Goal: Communication & Community: Answer question/provide support

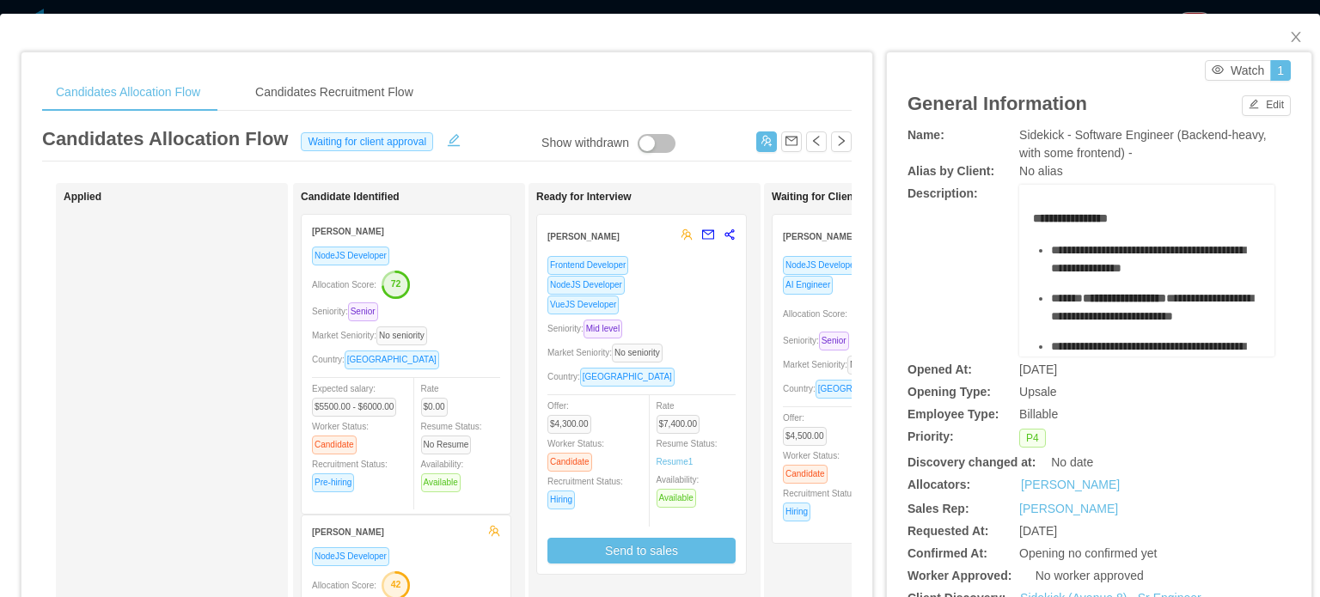
click at [805, 380] on div "Country: Brazil" at bounding box center [877, 389] width 188 height 20
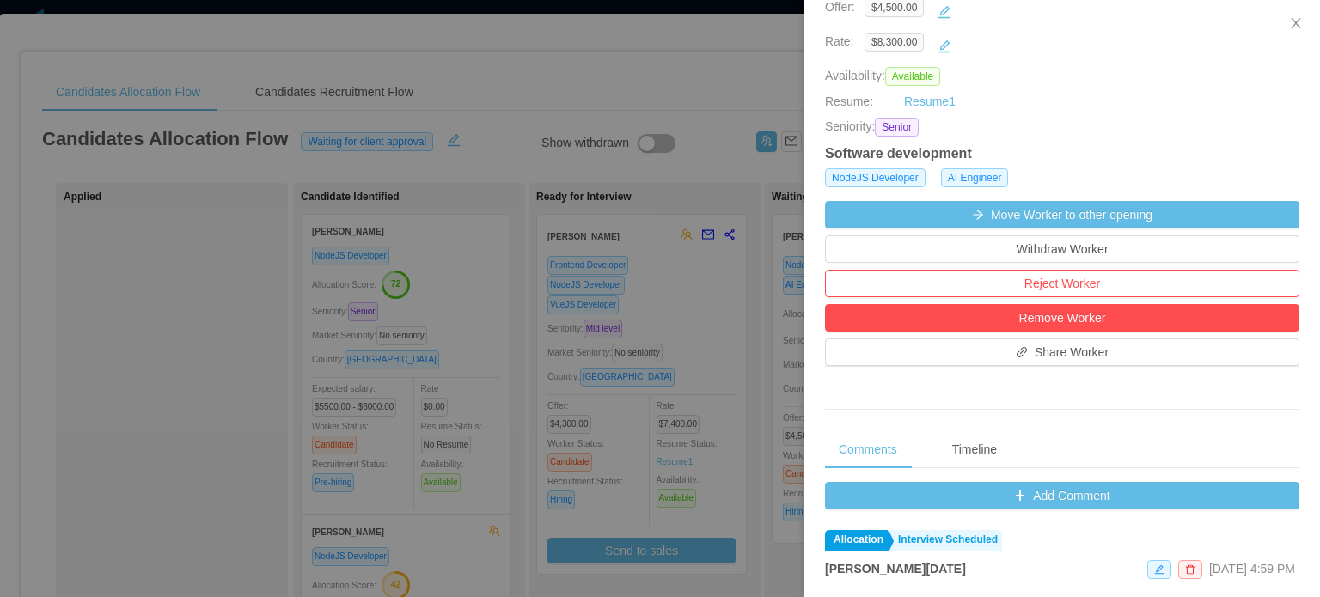
scroll to position [430, 0]
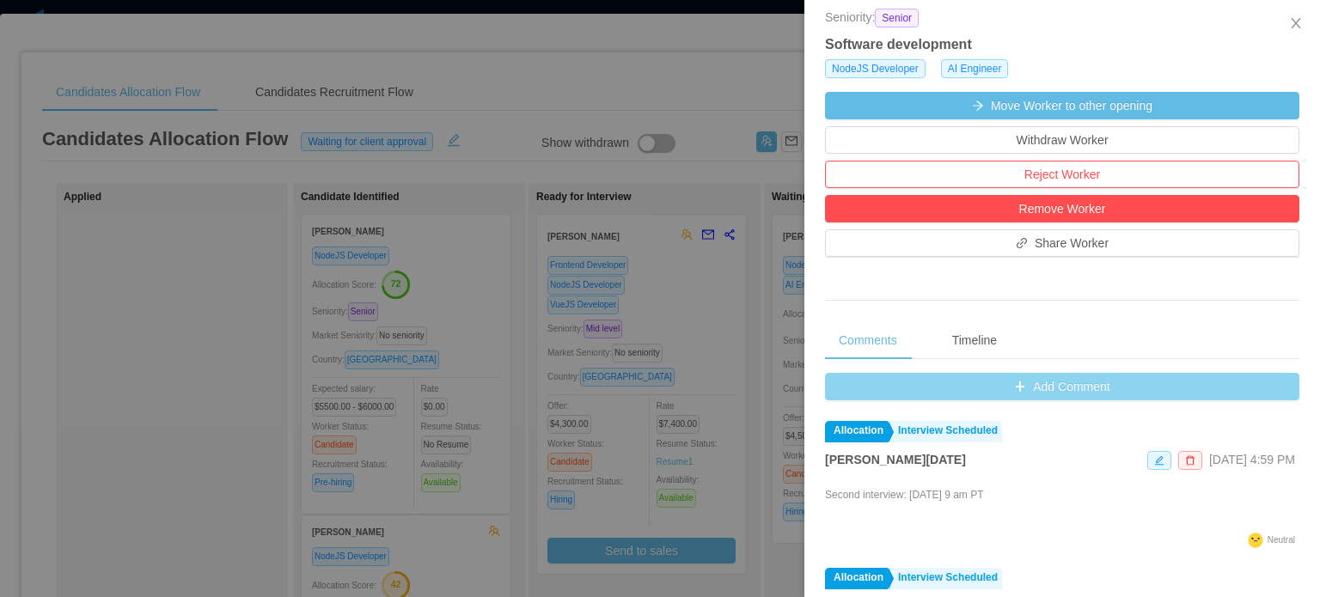
click at [1073, 385] on button "Add Comment" at bounding box center [1062, 386] width 474 height 27
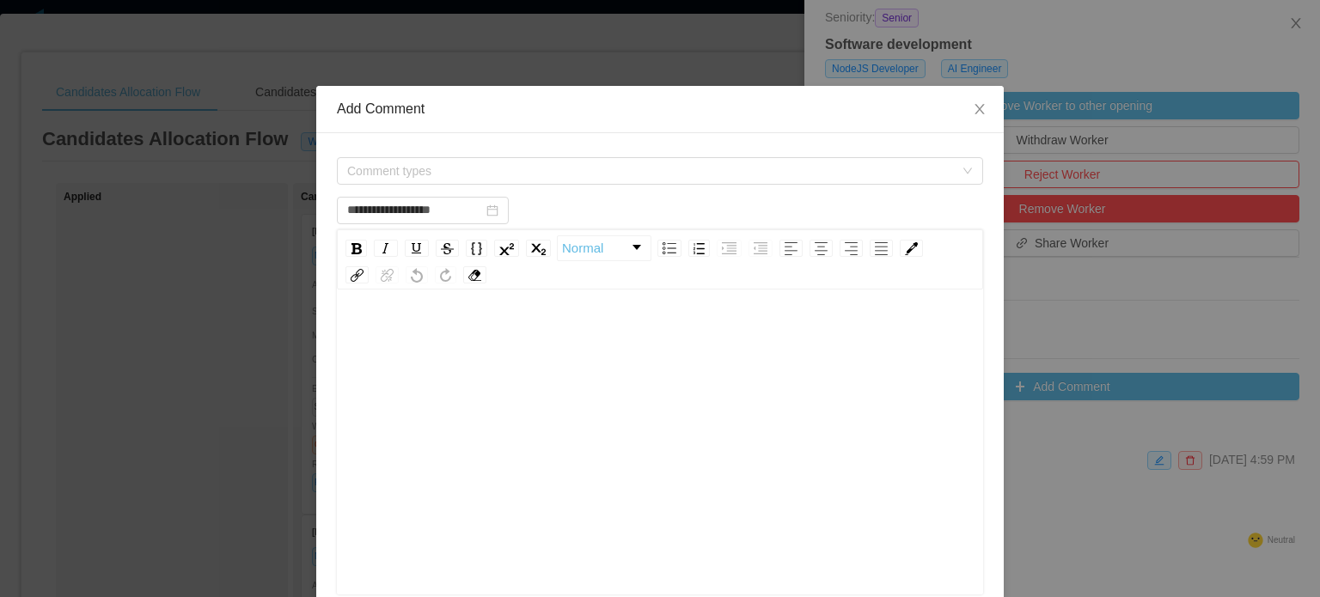
click at [639, 412] on div "rdw-editor" at bounding box center [660, 469] width 619 height 301
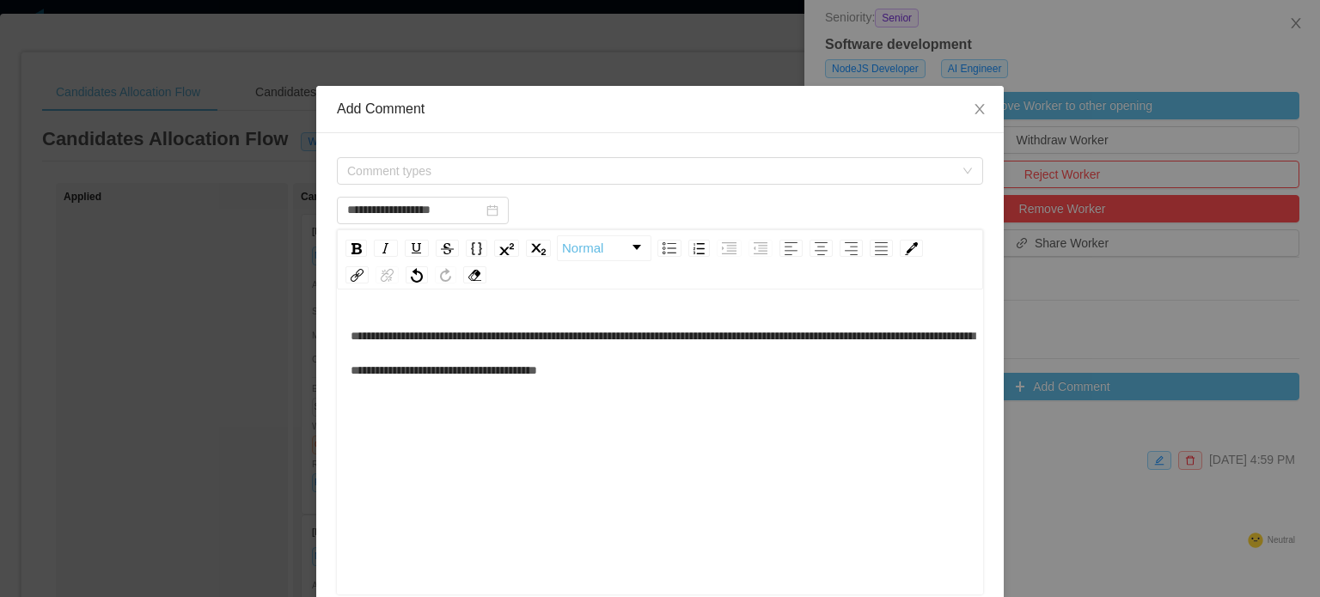
click at [532, 154] on div "Comment types" at bounding box center [660, 171] width 646 height 34
click at [529, 168] on span "Comment types" at bounding box center [650, 170] width 607 height 17
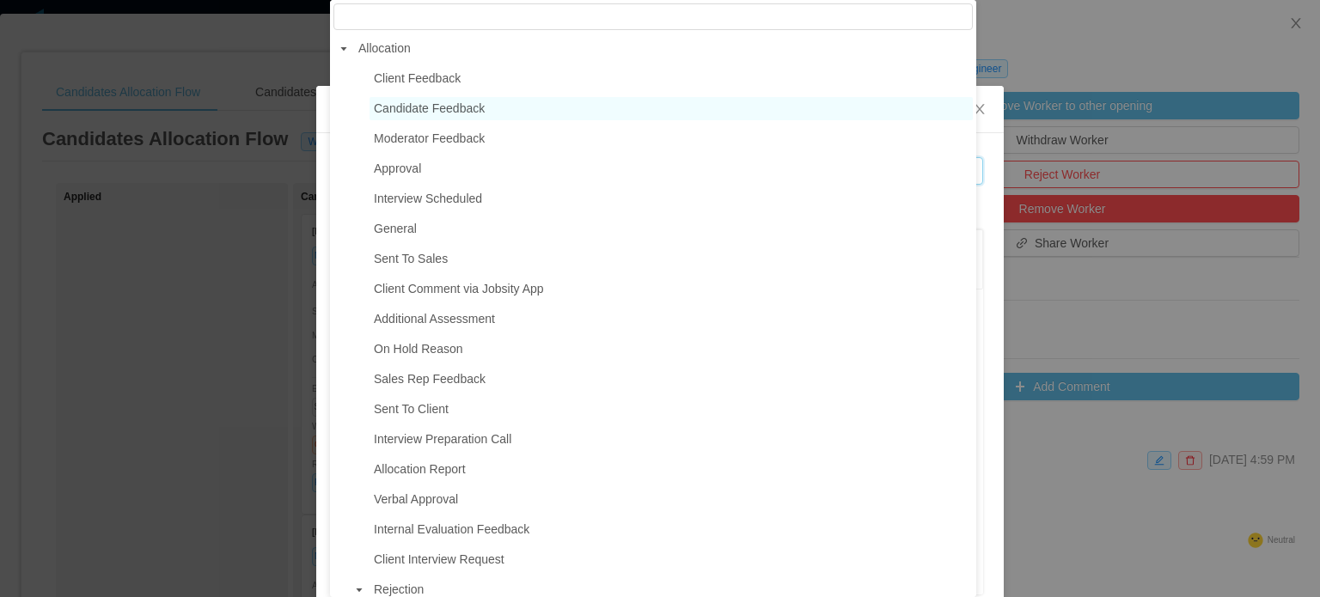
click at [428, 115] on span "Candidate Feedback" at bounding box center [429, 108] width 111 height 14
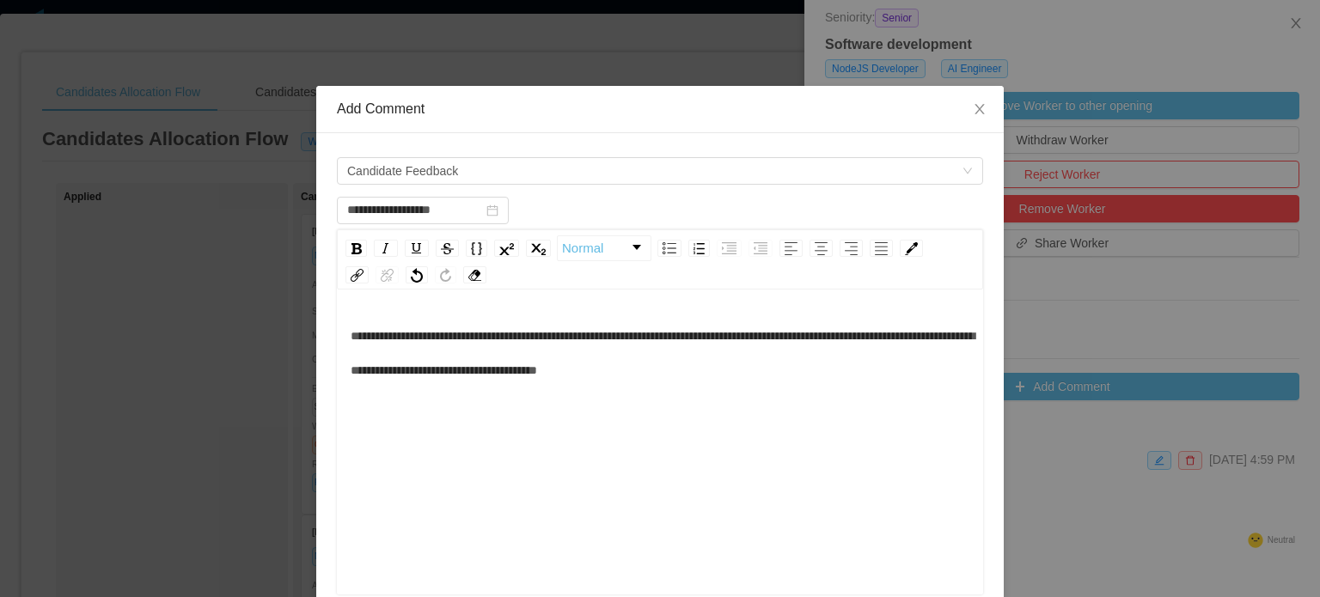
click at [540, 375] on span "**********" at bounding box center [663, 353] width 624 height 46
click at [817, 368] on div "**********" at bounding box center [660, 353] width 619 height 69
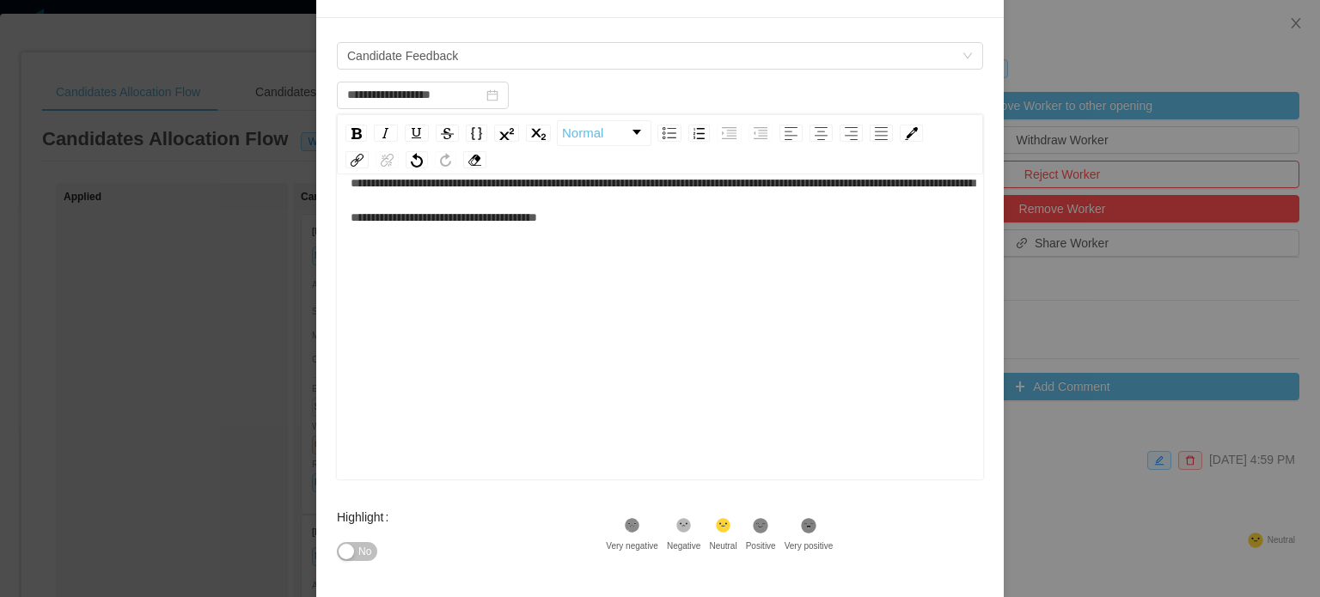
scroll to position [282, 0]
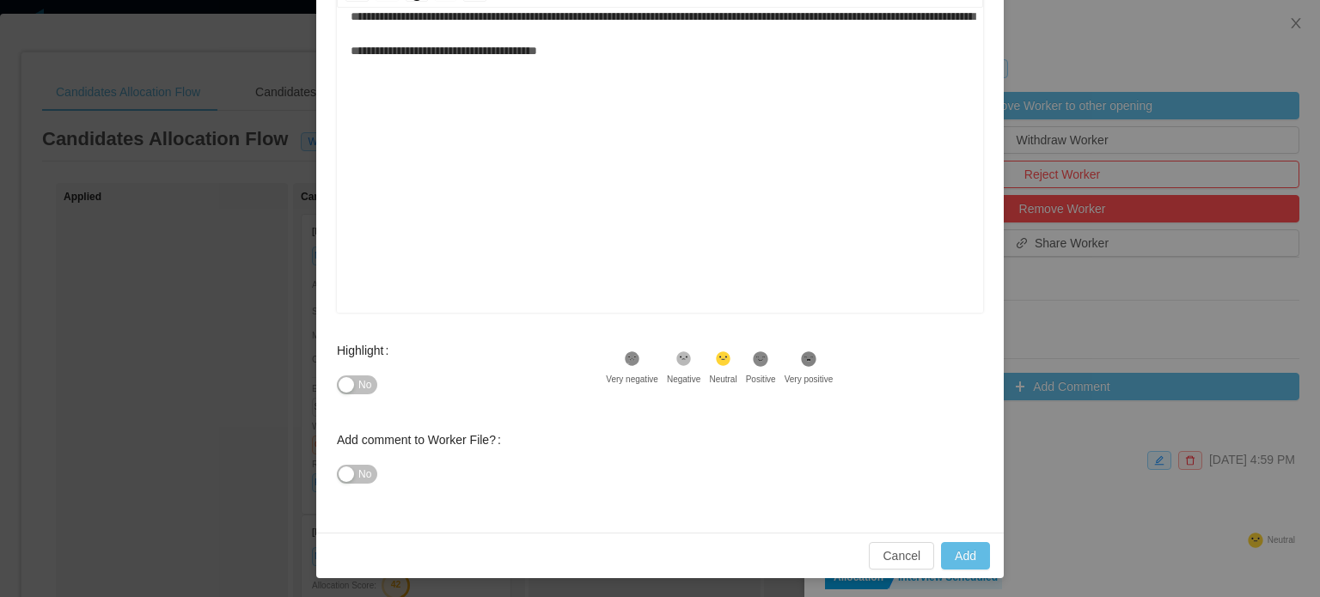
click at [363, 388] on span "No" at bounding box center [364, 384] width 13 height 17
click at [973, 562] on button "Add" at bounding box center [965, 555] width 49 height 27
type input "**********"
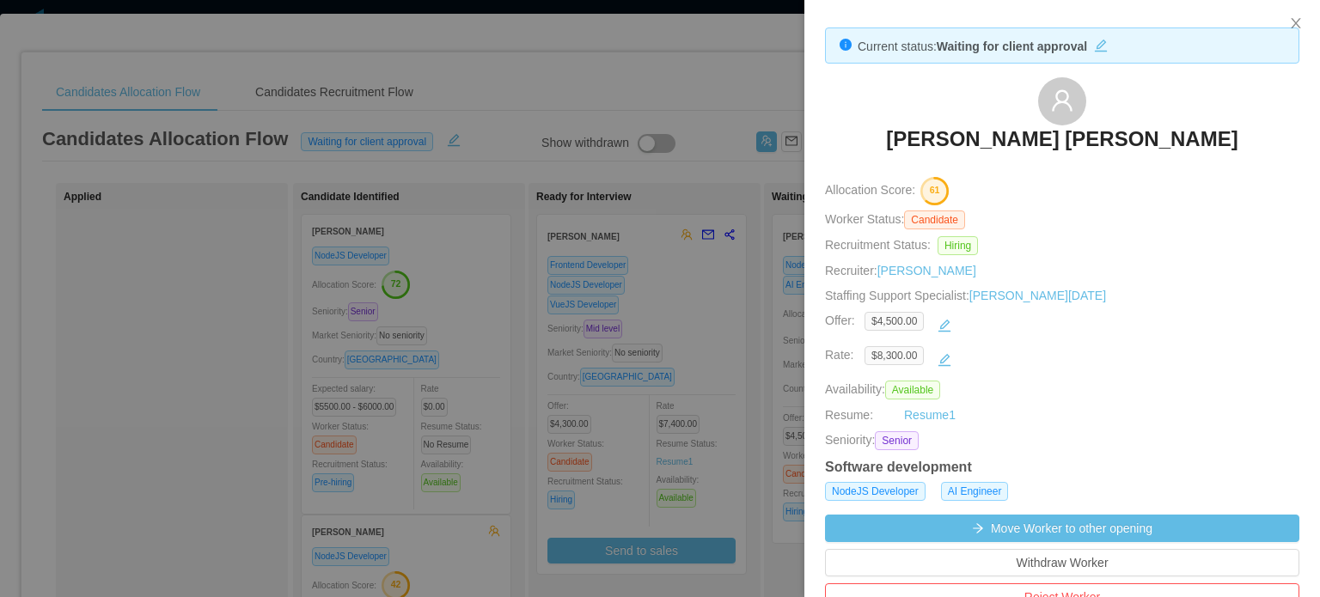
scroll to position [0, 0]
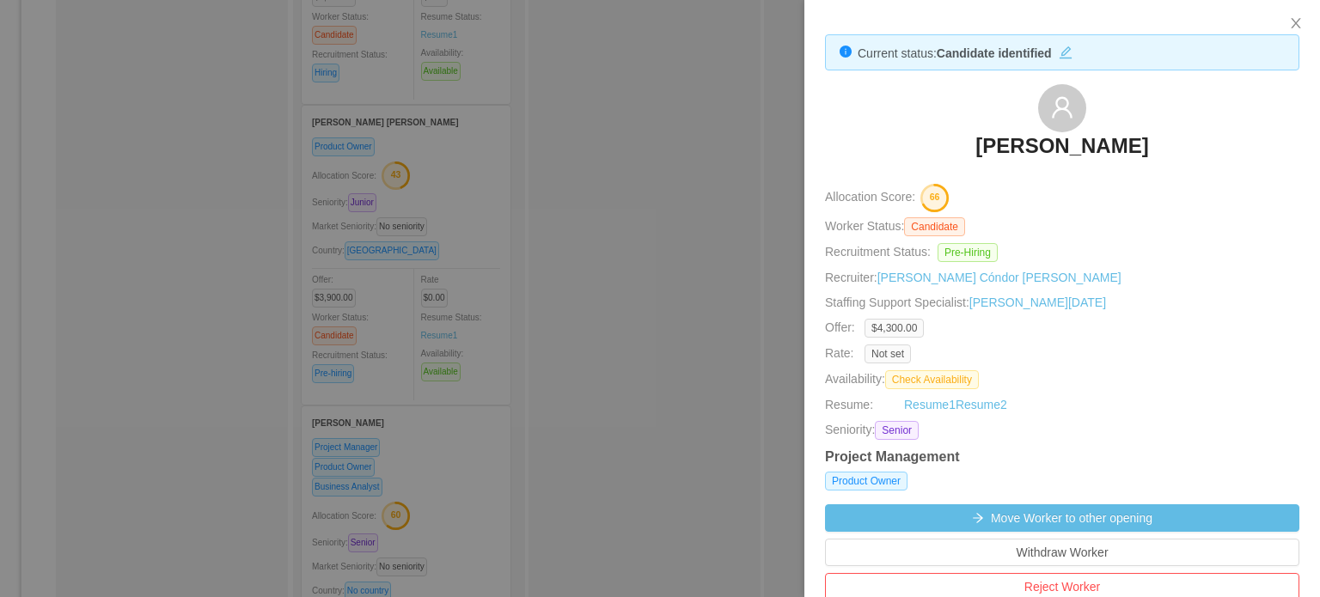
scroll to position [687, 0]
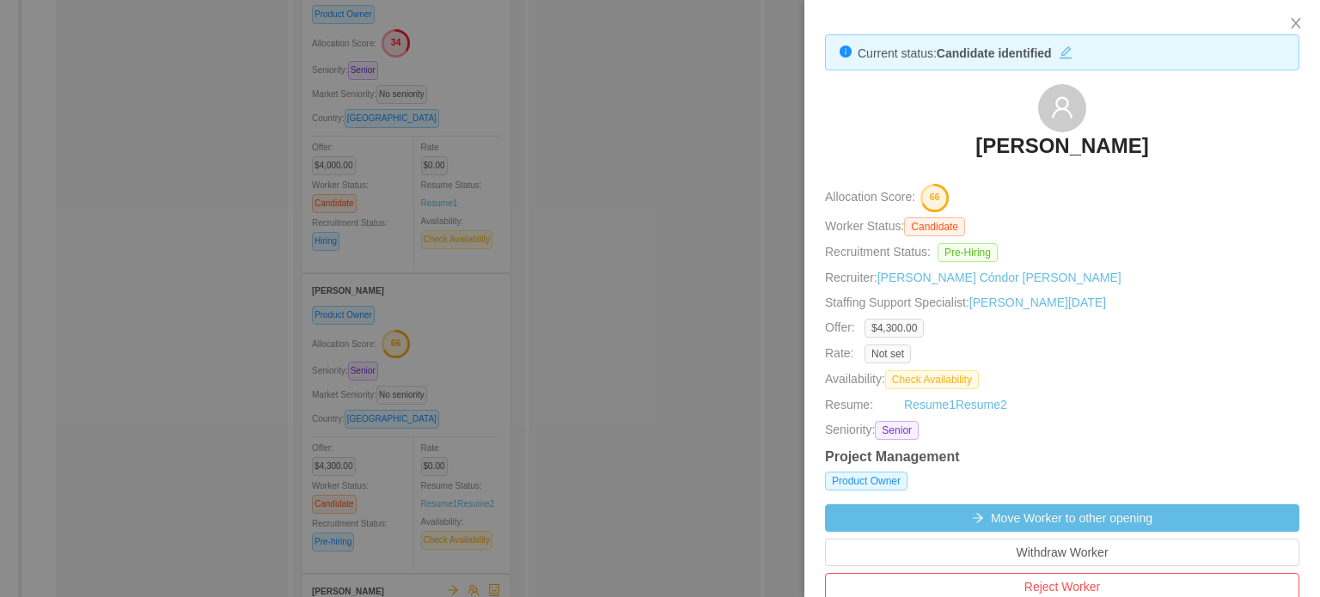
click at [803, 198] on div at bounding box center [660, 298] width 1320 height 597
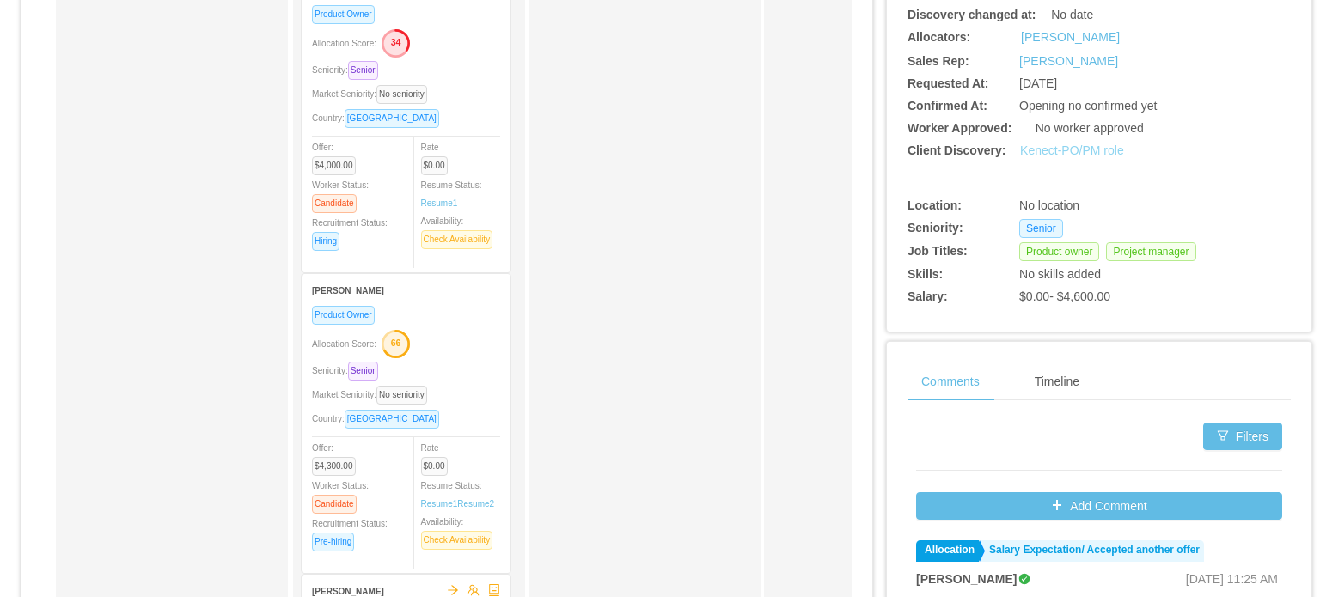
click at [1064, 147] on link "Kenect-PO/PM role" at bounding box center [1072, 150] width 104 height 14
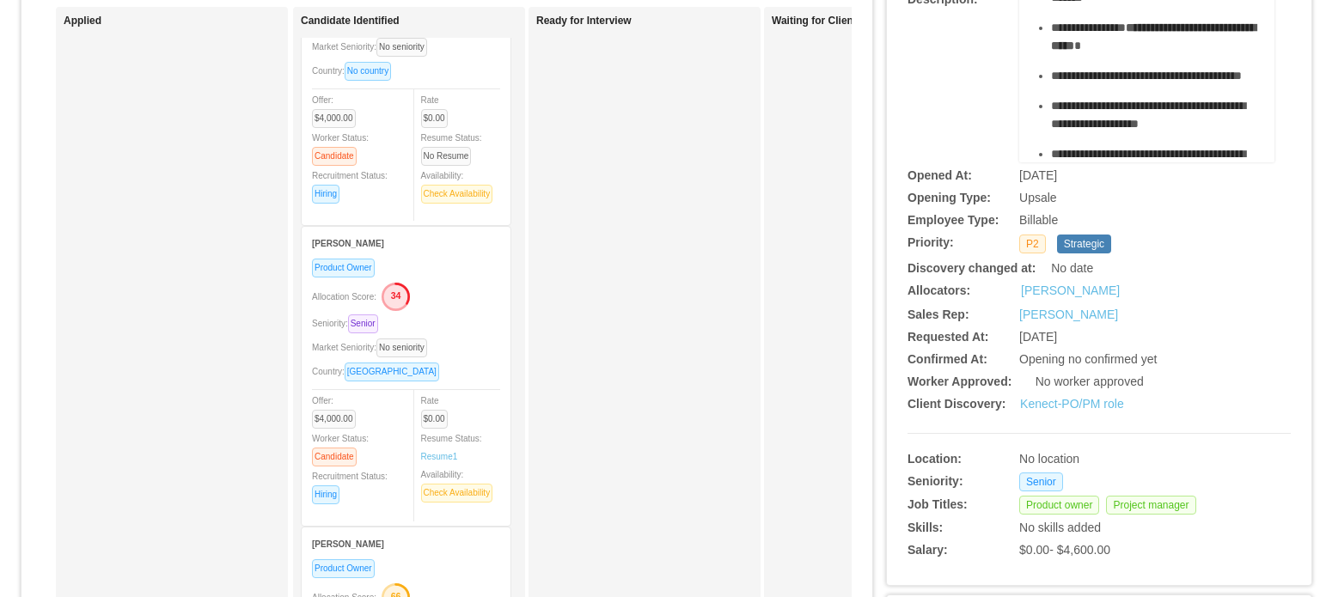
scroll to position [172, 0]
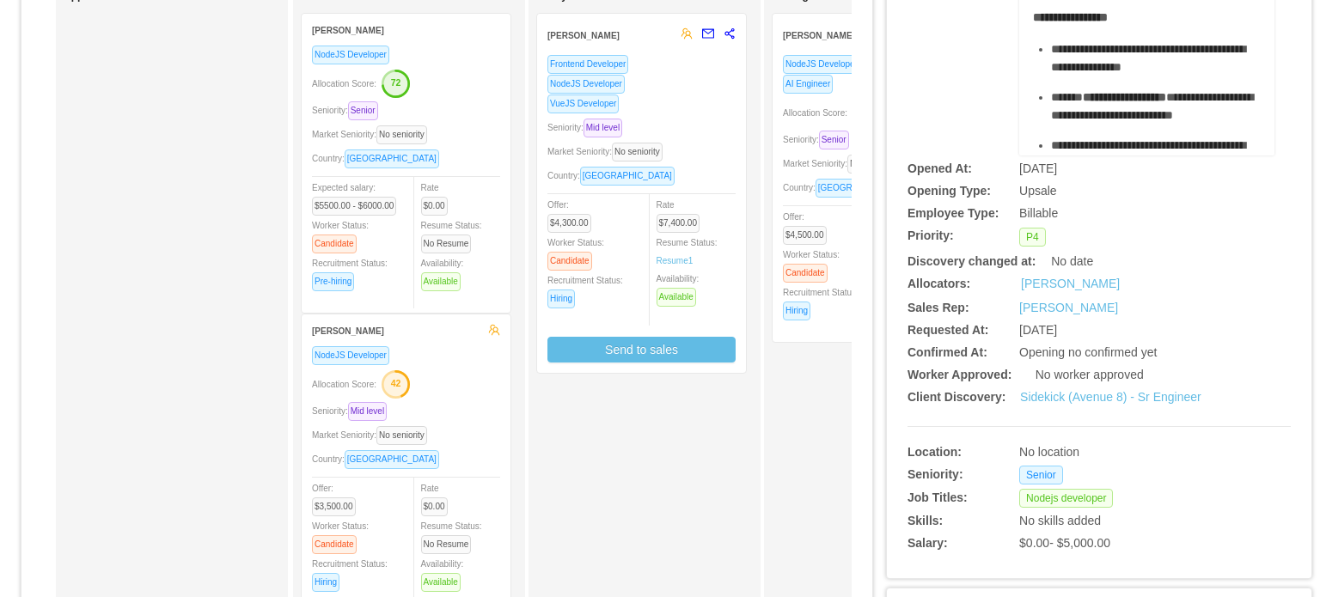
scroll to position [258, 0]
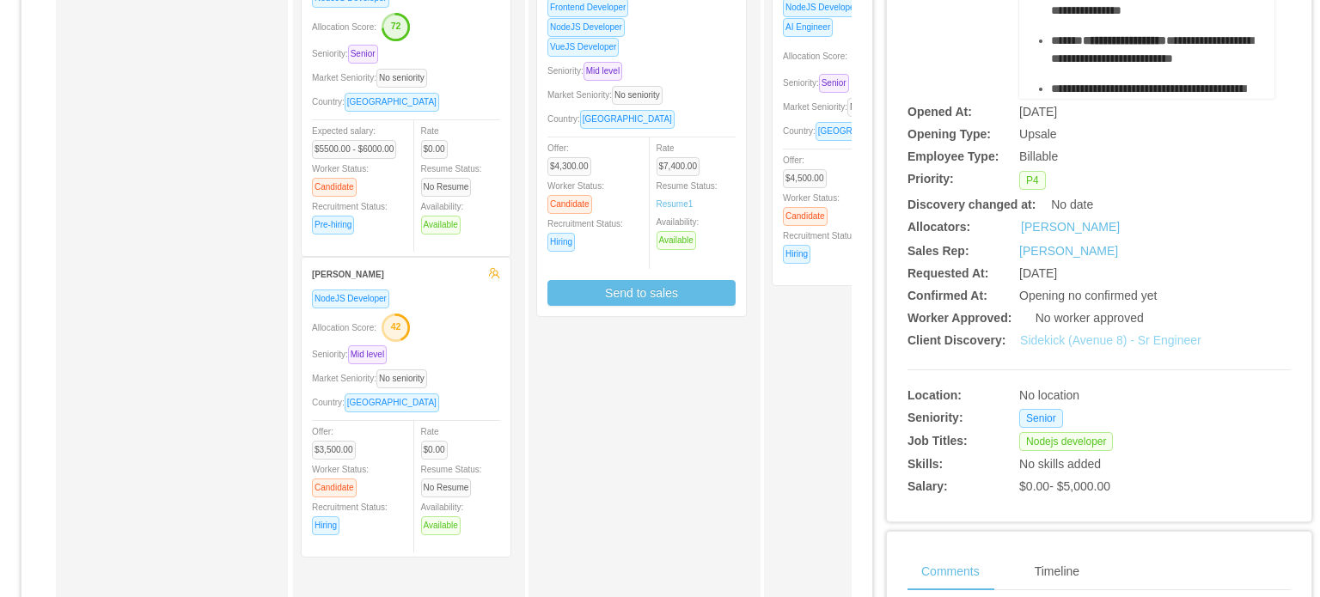
click at [1079, 346] on link "Sidekick (Avenue 8) - Sr Engineer" at bounding box center [1110, 340] width 181 height 14
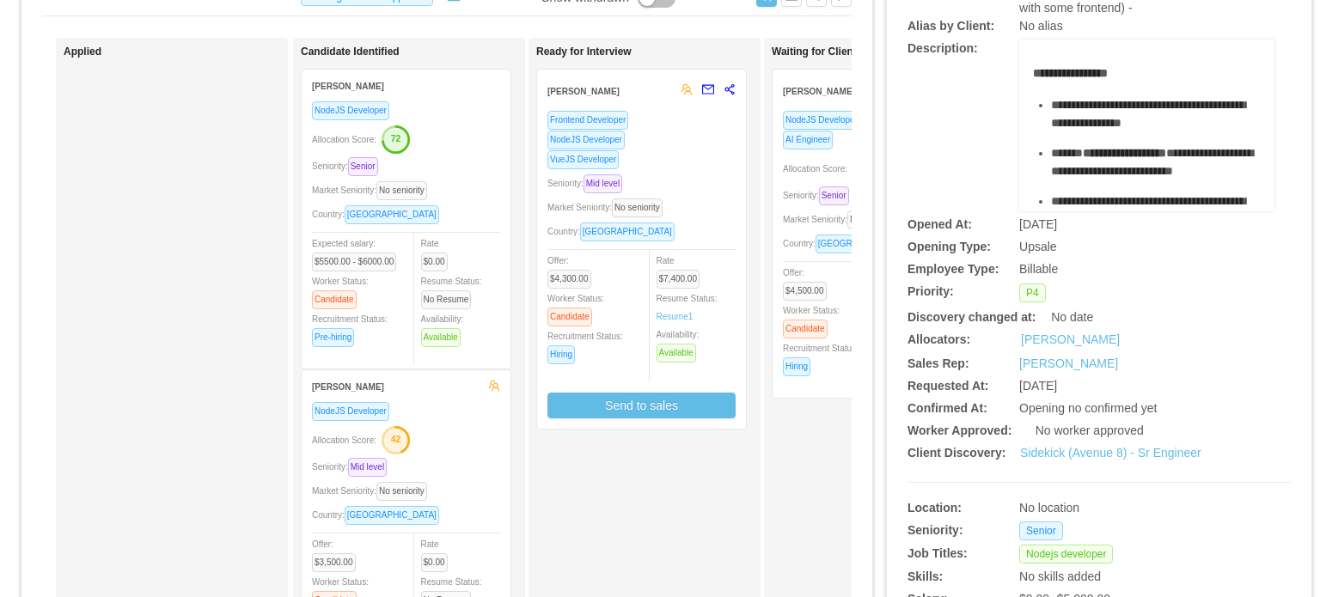
scroll to position [0, 0]
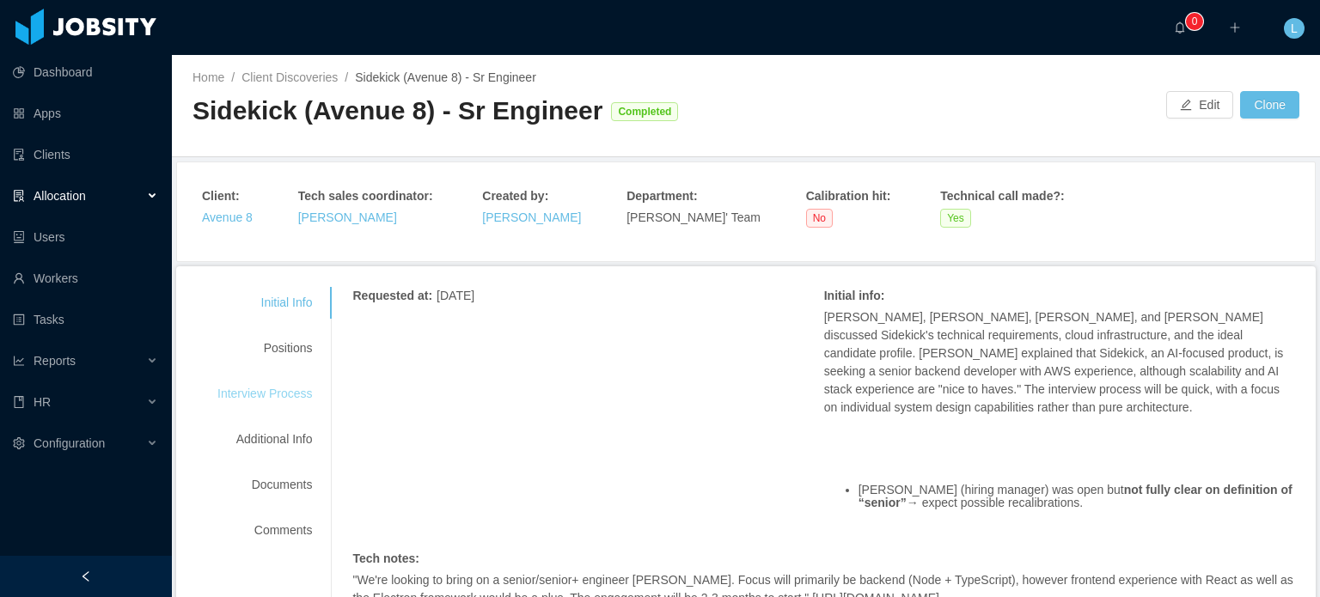
click at [278, 381] on div "Interview Process" at bounding box center [265, 394] width 136 height 32
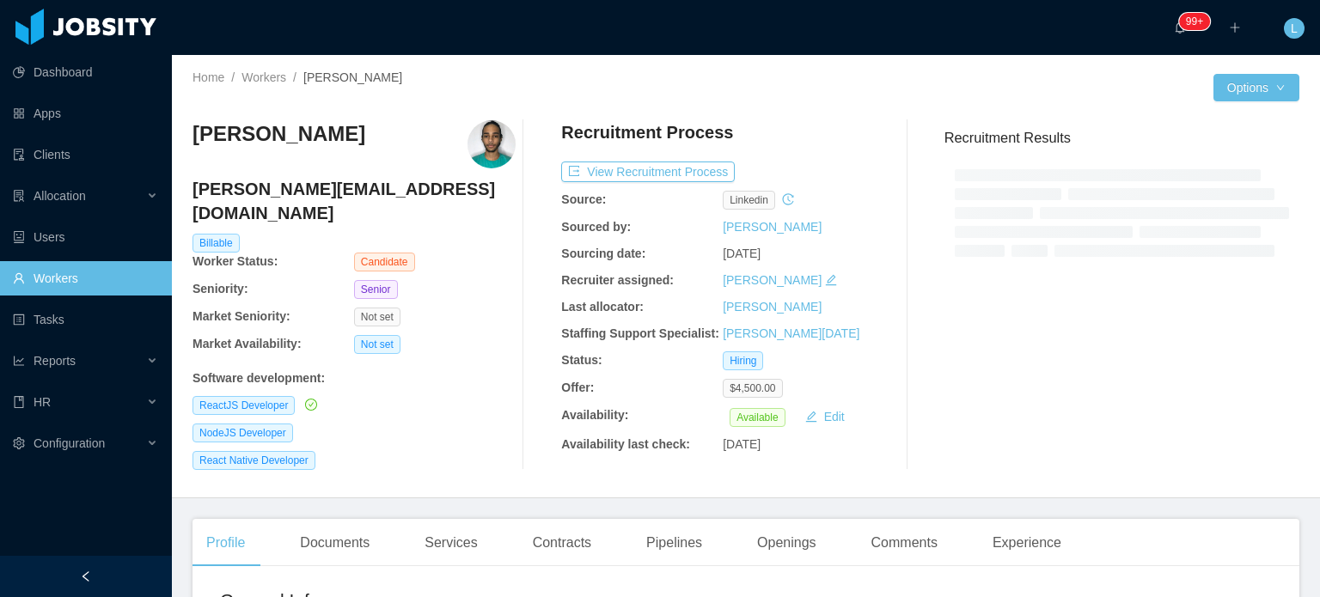
click at [300, 190] on h4 "[PERSON_NAME][EMAIL_ADDRESS][DOMAIN_NAME]" at bounding box center [353, 201] width 323 height 48
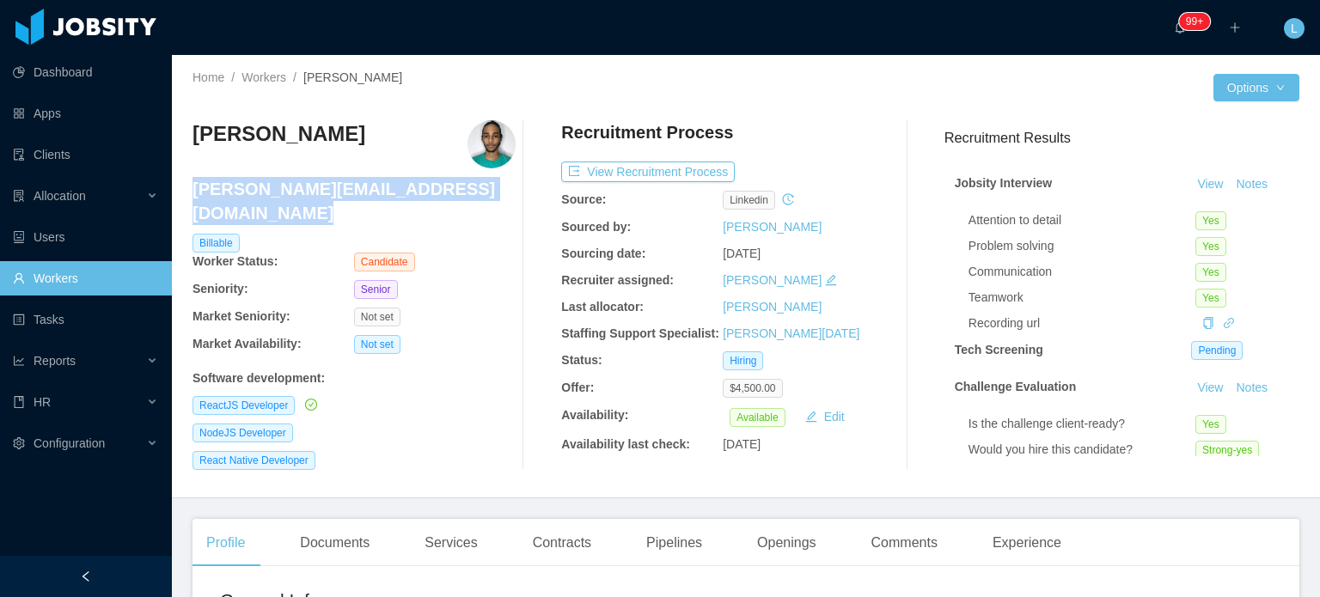
click at [300, 190] on h4 "victor.manoel8@hotmail.com" at bounding box center [353, 201] width 323 height 48
copy h4 "victor.manoel8@hotmail.com"
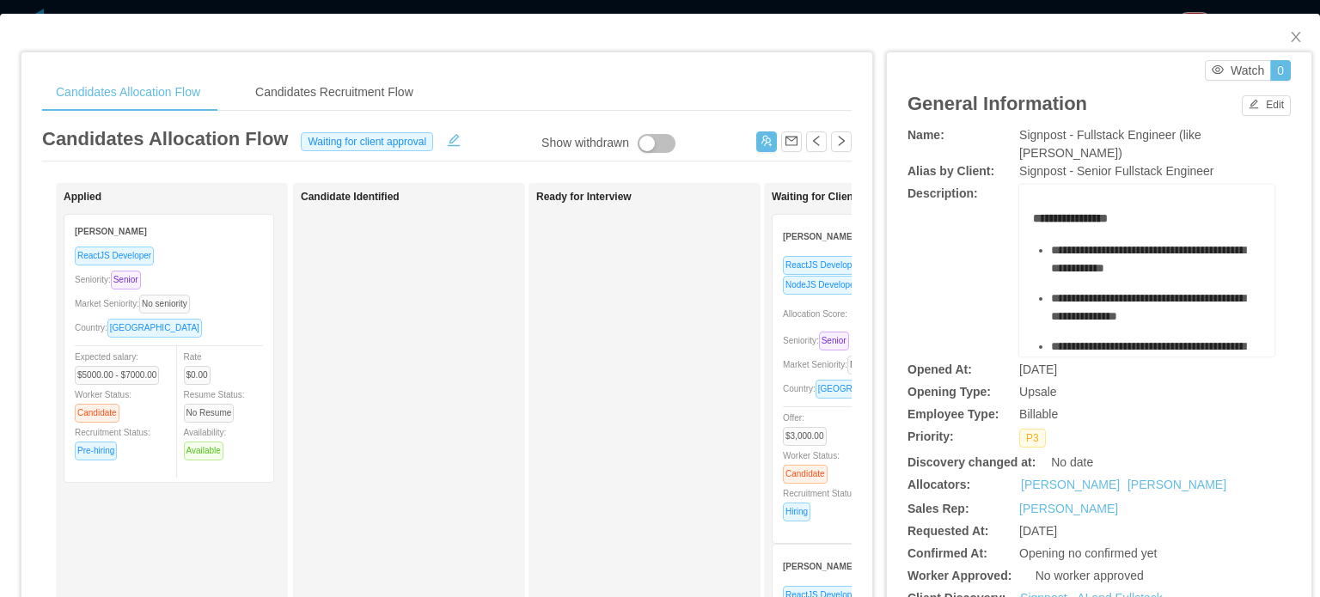
scroll to position [430, 0]
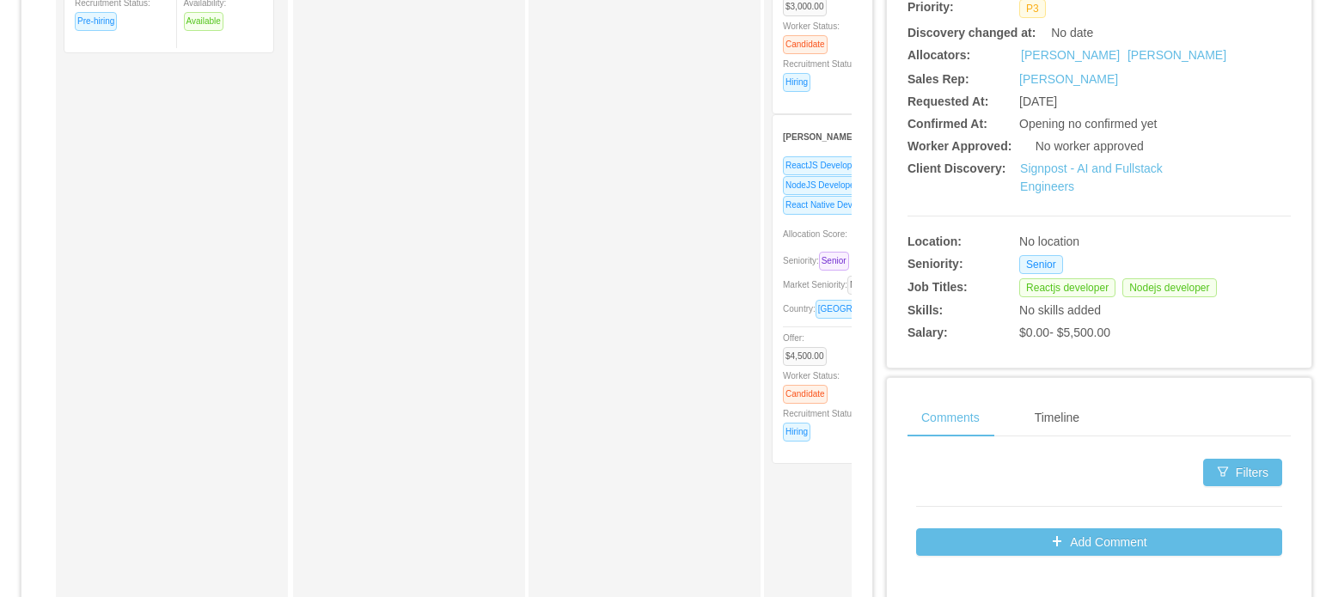
click at [800, 283] on span "Market Seniority: No seniority" at bounding box center [844, 284] width 122 height 9
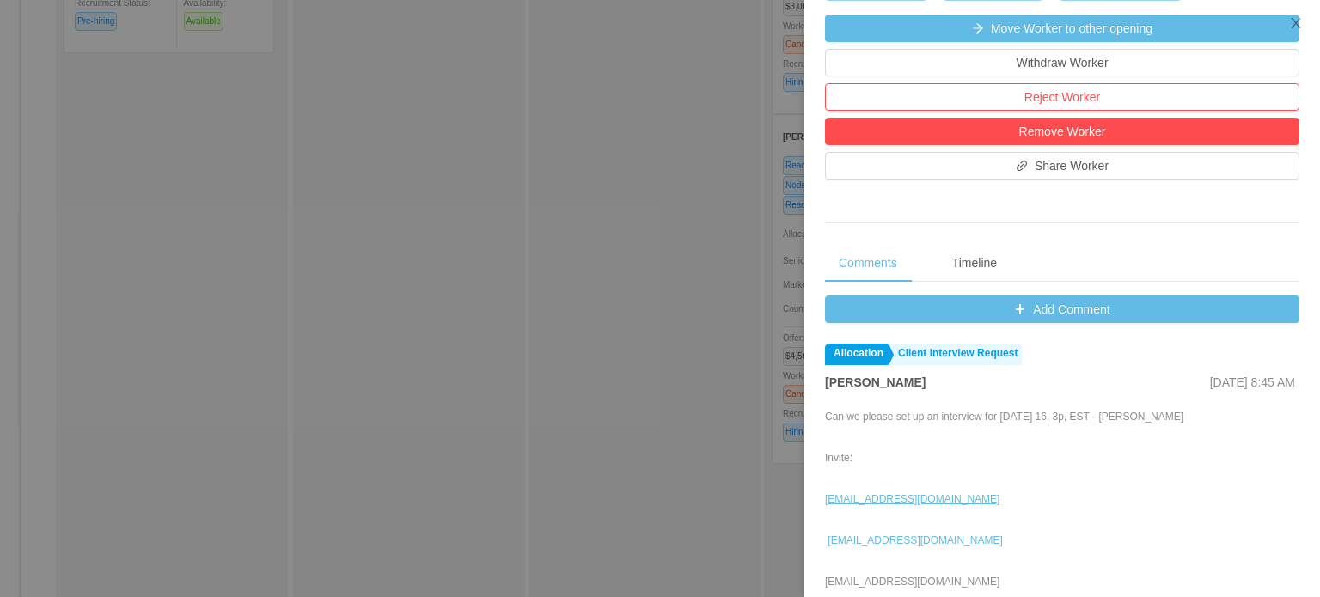
scroll to position [516, 0]
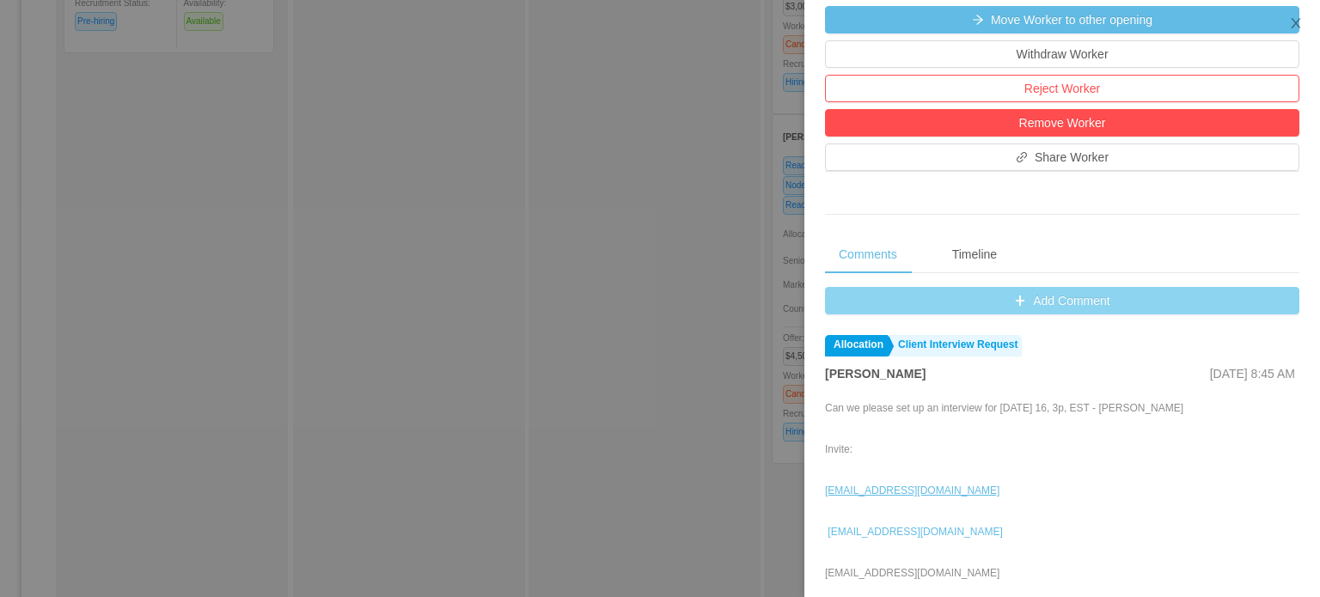
click at [1028, 308] on button "Add Comment" at bounding box center [1062, 300] width 474 height 27
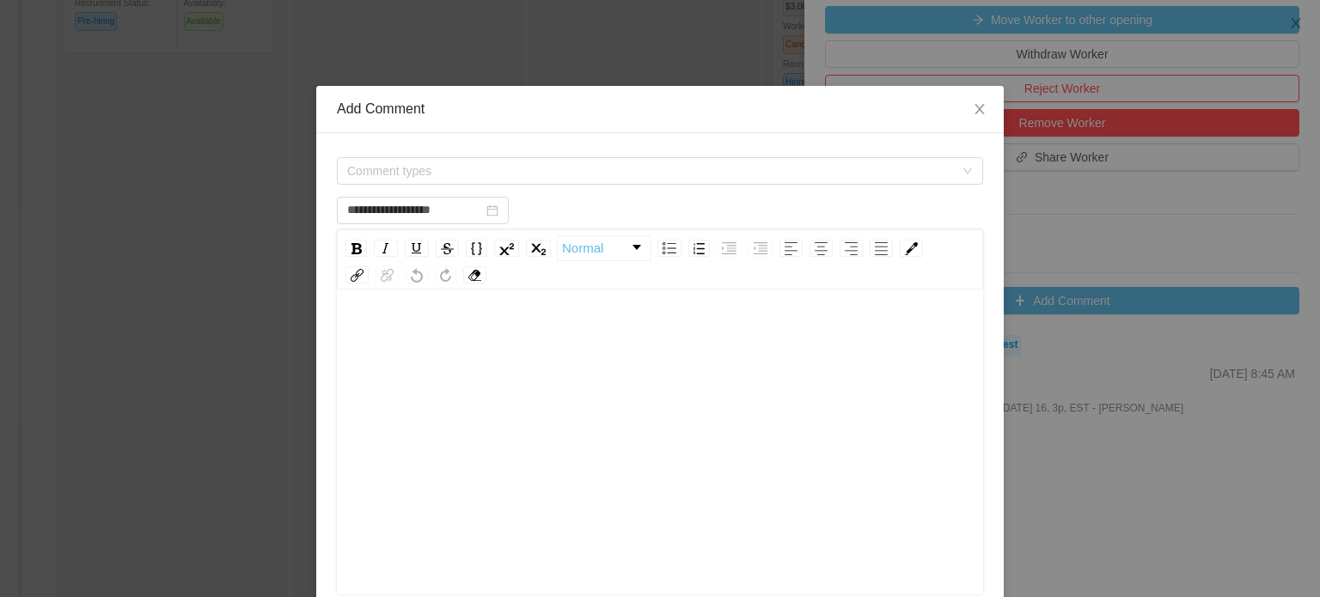
click at [489, 406] on div "rdw-editor" at bounding box center [660, 469] width 619 height 301
click at [473, 168] on span "Comment types" at bounding box center [650, 170] width 607 height 17
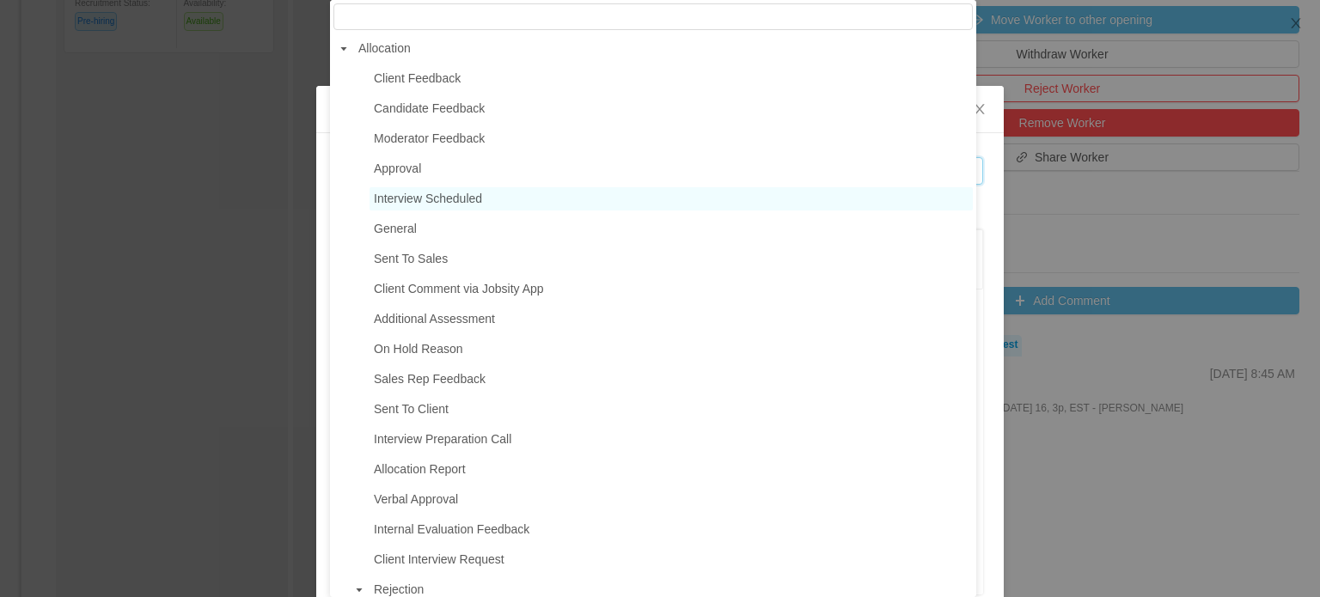
click at [442, 198] on span "Interview Scheduled" at bounding box center [428, 199] width 108 height 14
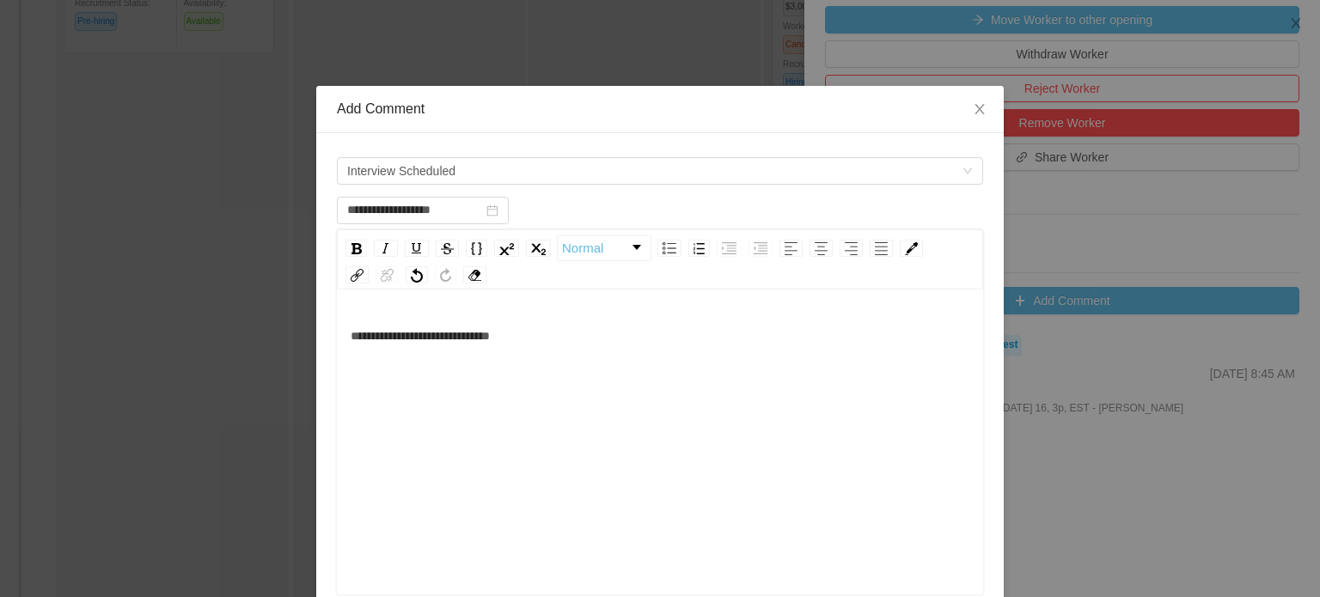
click at [739, 436] on div "**********" at bounding box center [660, 469] width 619 height 301
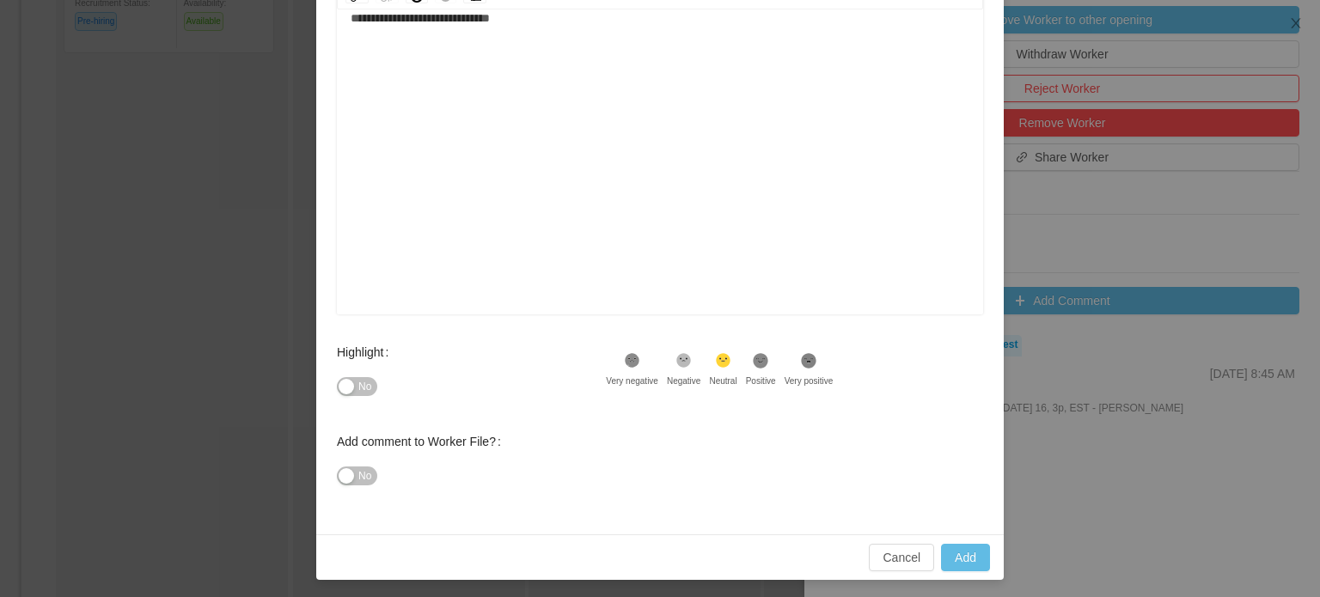
scroll to position [282, 0]
type input "**********"
click at [961, 558] on button "Add" at bounding box center [965, 555] width 49 height 27
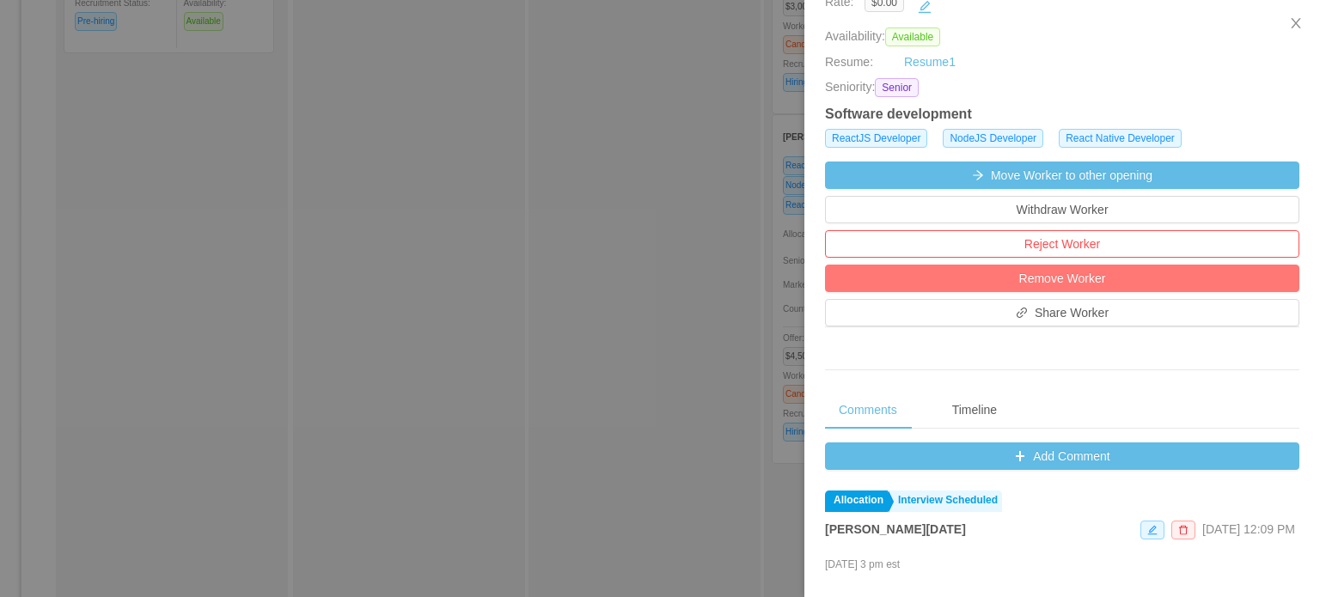
scroll to position [86, 0]
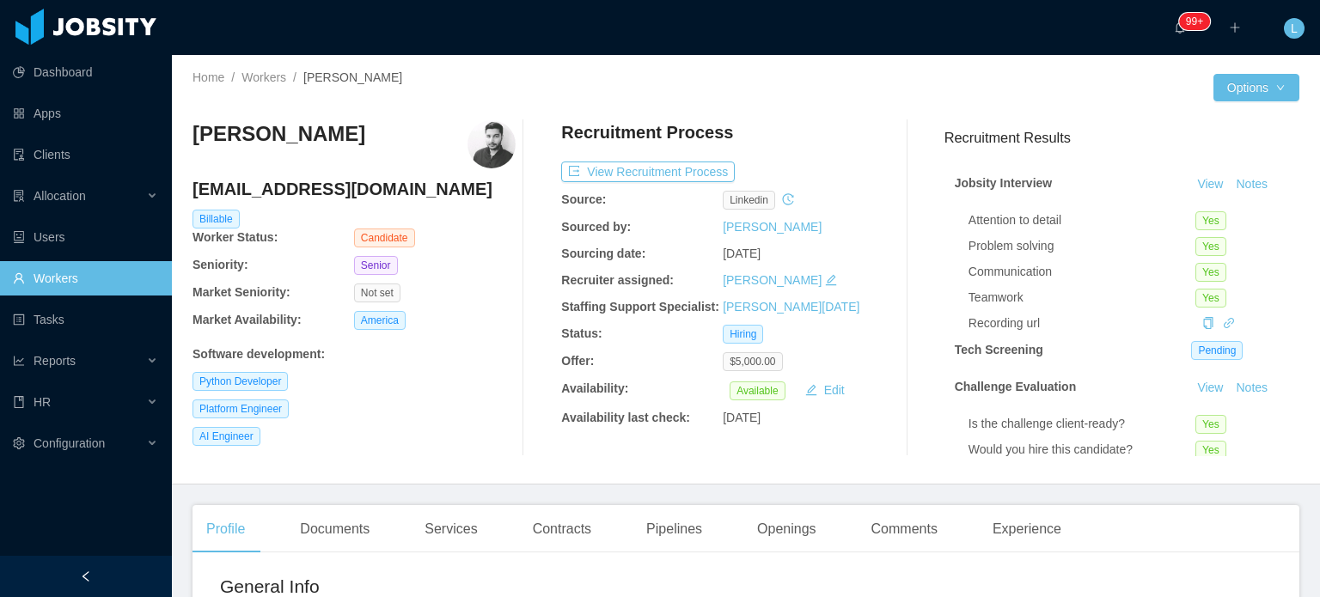
click at [290, 198] on h4 "ashutoshdhanda@gmail.com" at bounding box center [353, 189] width 323 height 24
copy h4 "ashutoshdhanda@gmail.com"
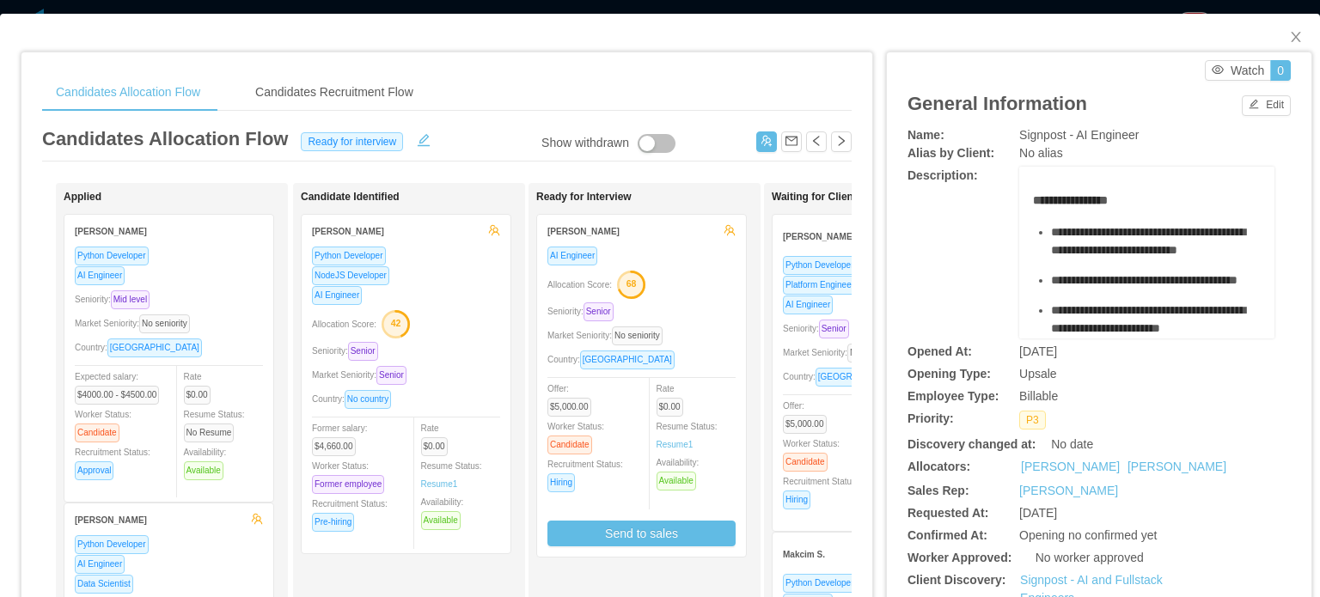
click at [798, 397] on div "Offer: $5,000.00 Worker Status: Candidate Recruitment Status: Hiring" at bounding box center [830, 452] width 95 height 113
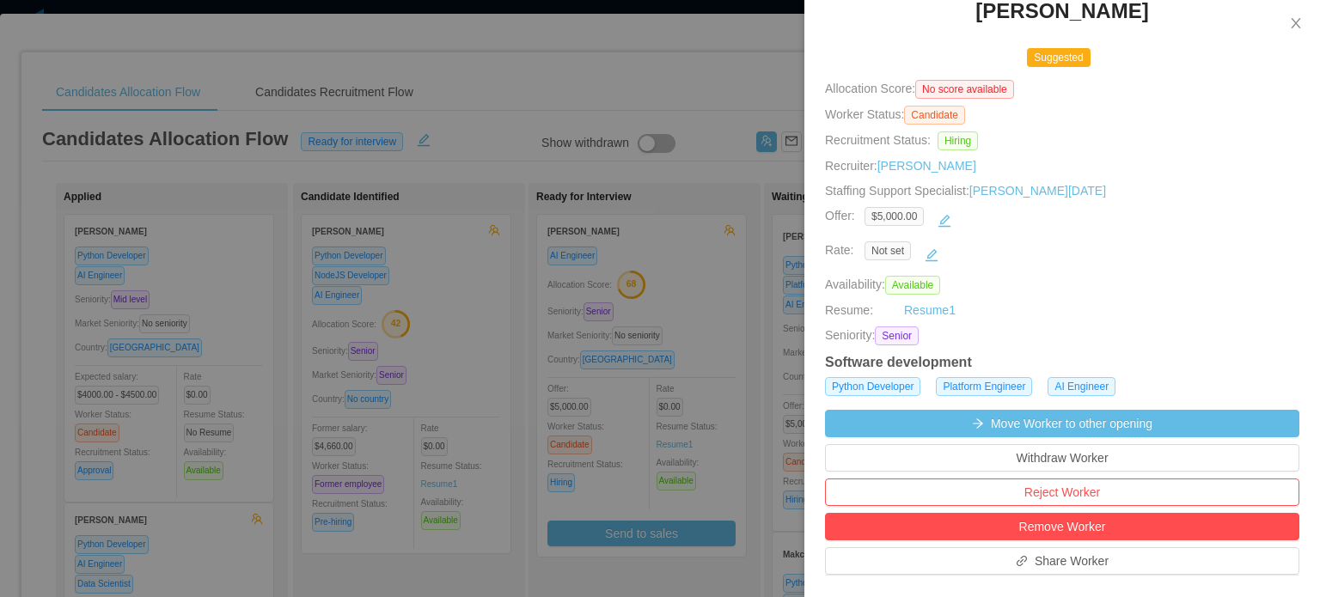
scroll to position [687, 0]
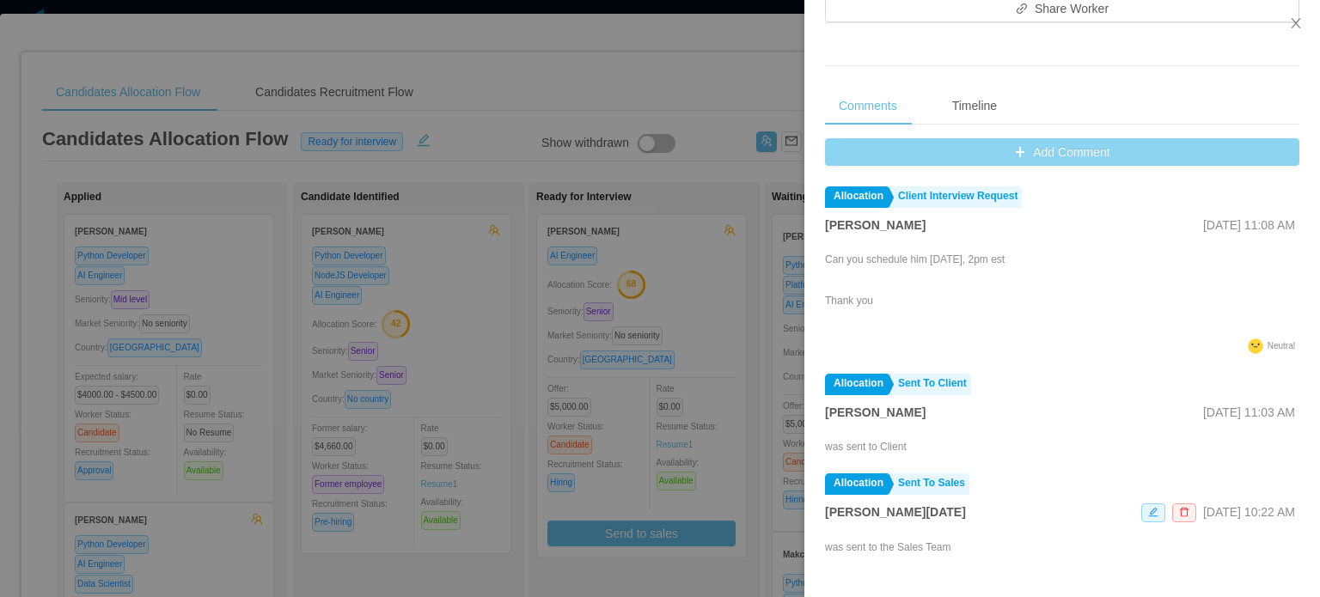
click at [1022, 144] on button "Add Comment" at bounding box center [1062, 151] width 474 height 27
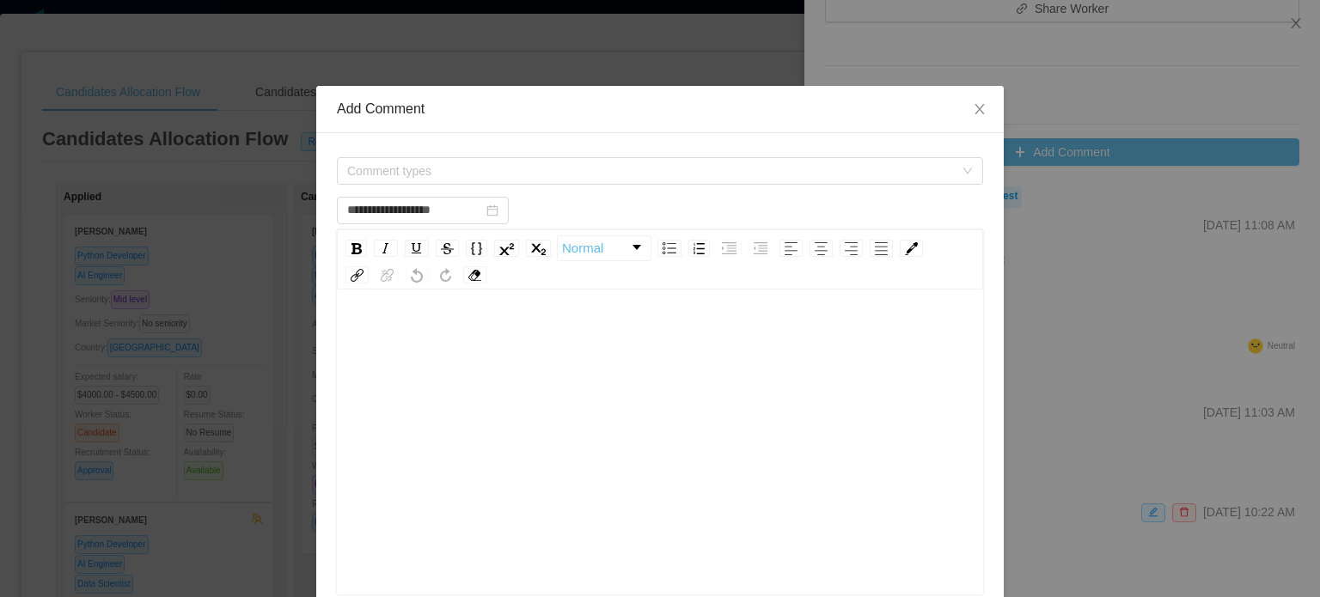
click at [741, 291] on div "Normal" at bounding box center [660, 411] width 646 height 365
click at [728, 344] on div "rdw-editor" at bounding box center [660, 336] width 619 height 34
click at [456, 163] on span "Comment types" at bounding box center [650, 170] width 607 height 17
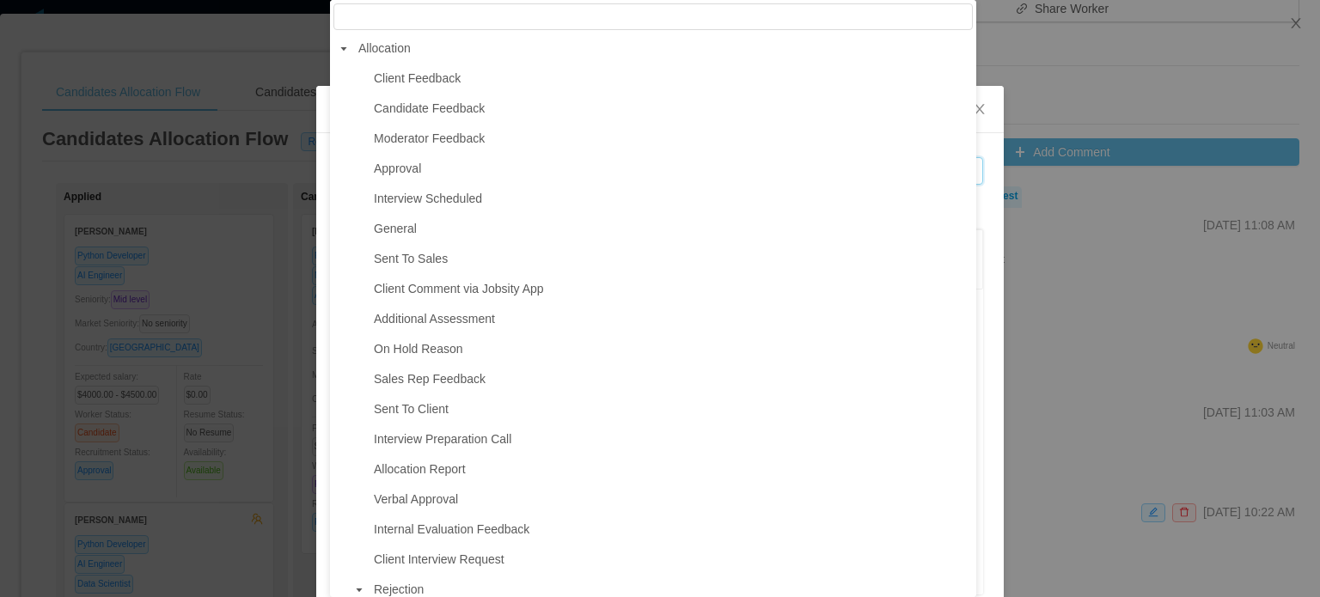
click at [436, 210] on span "Interview Scheduled" at bounding box center [670, 198] width 603 height 23
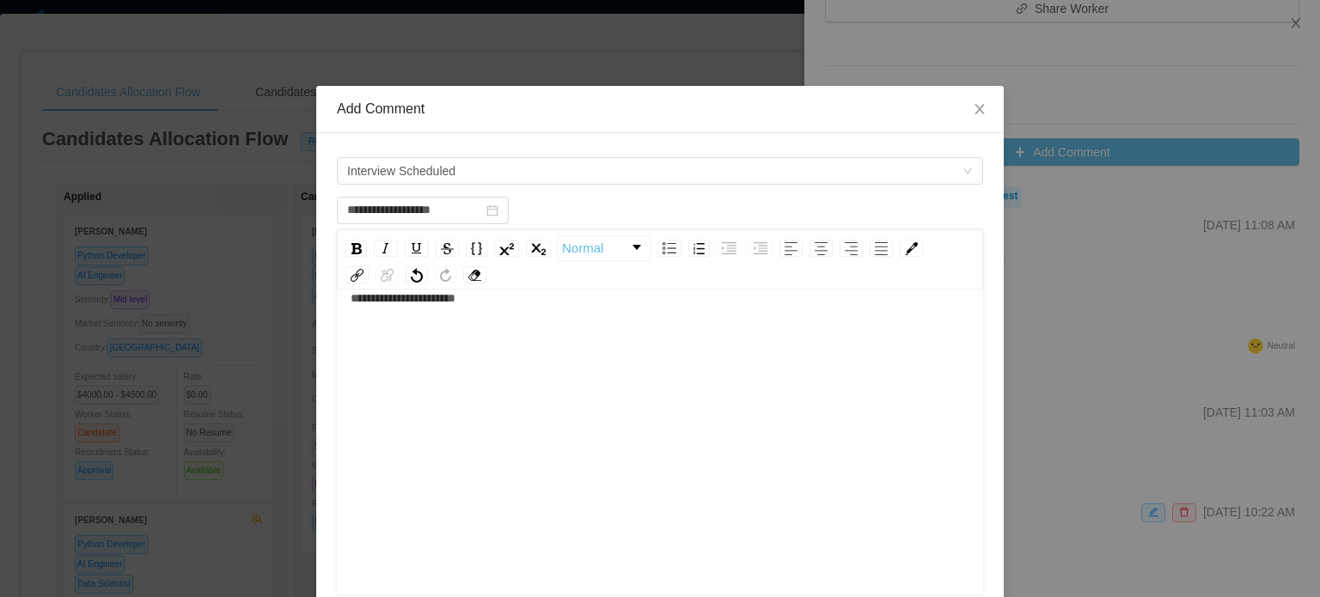
click at [680, 435] on div "**********" at bounding box center [660, 431] width 619 height 301
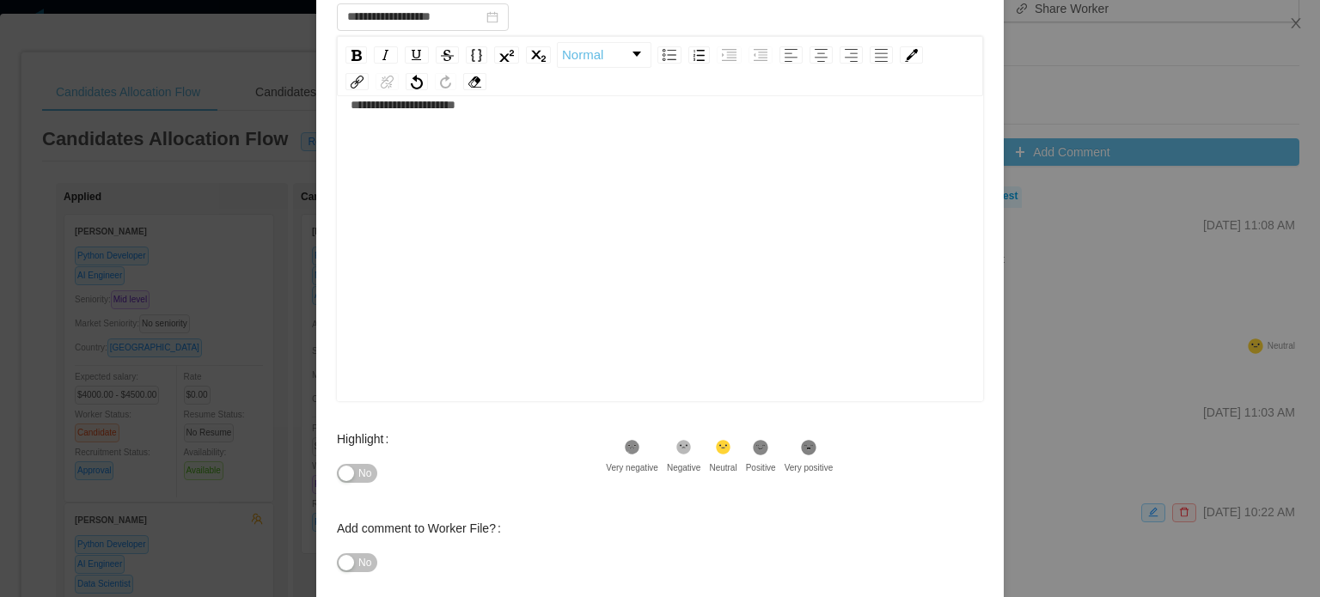
scroll to position [282, 0]
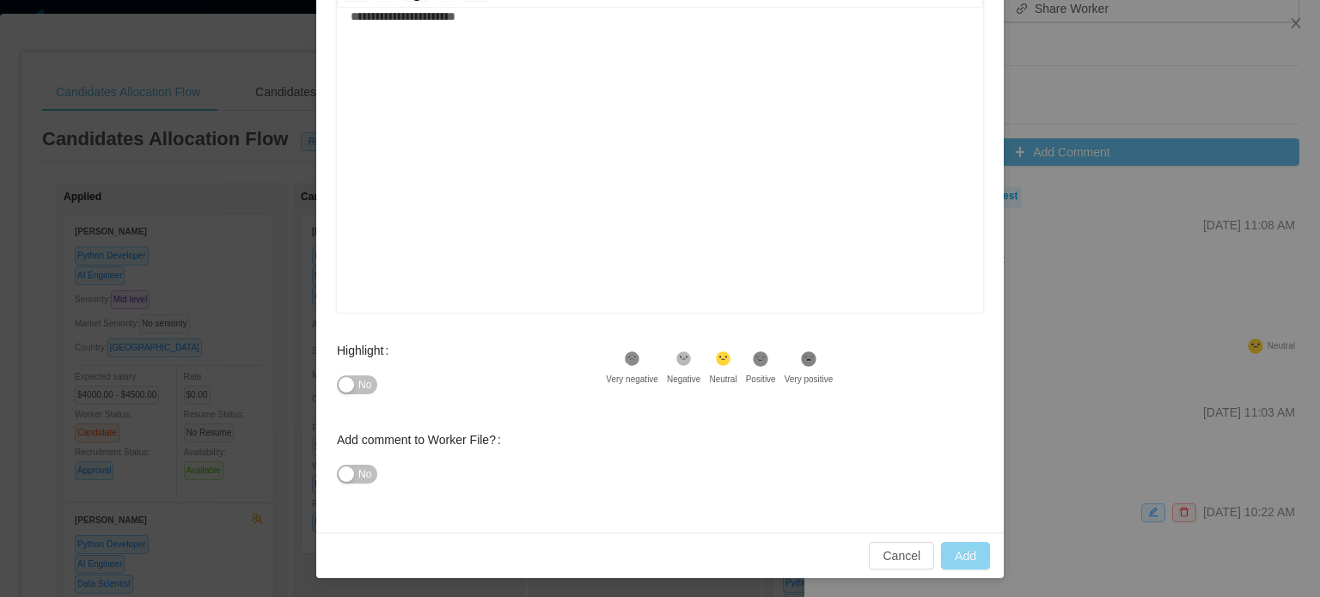
type input "**********"
click at [969, 555] on button "Add" at bounding box center [965, 555] width 49 height 27
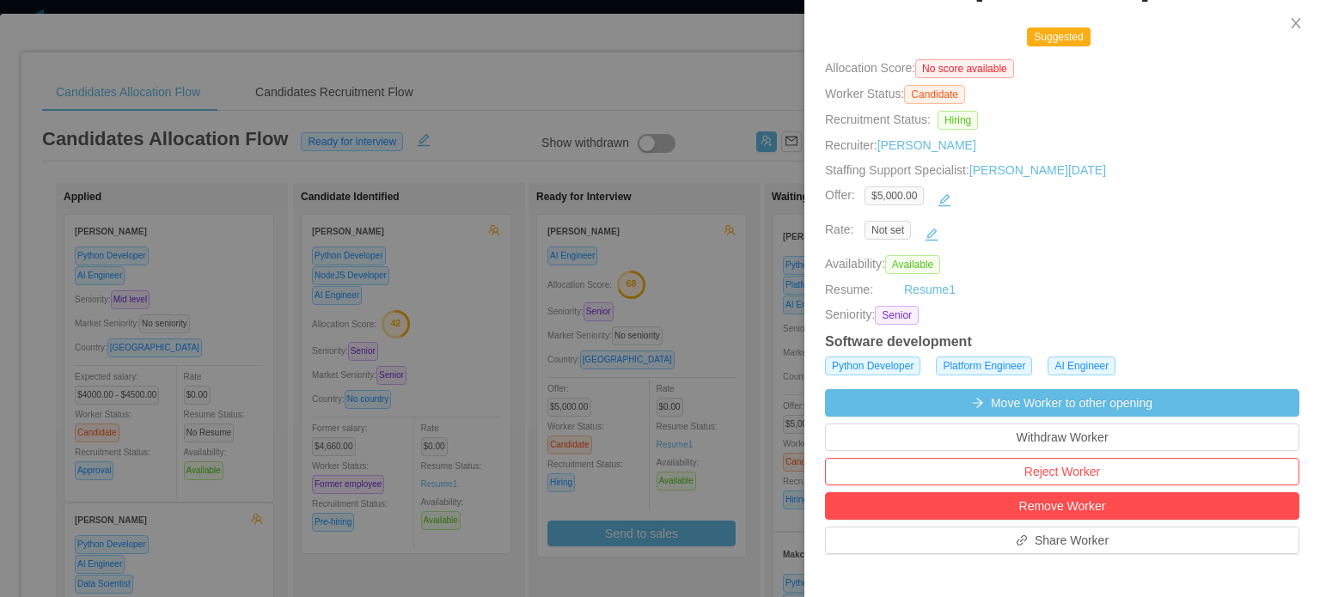
scroll to position [0, 0]
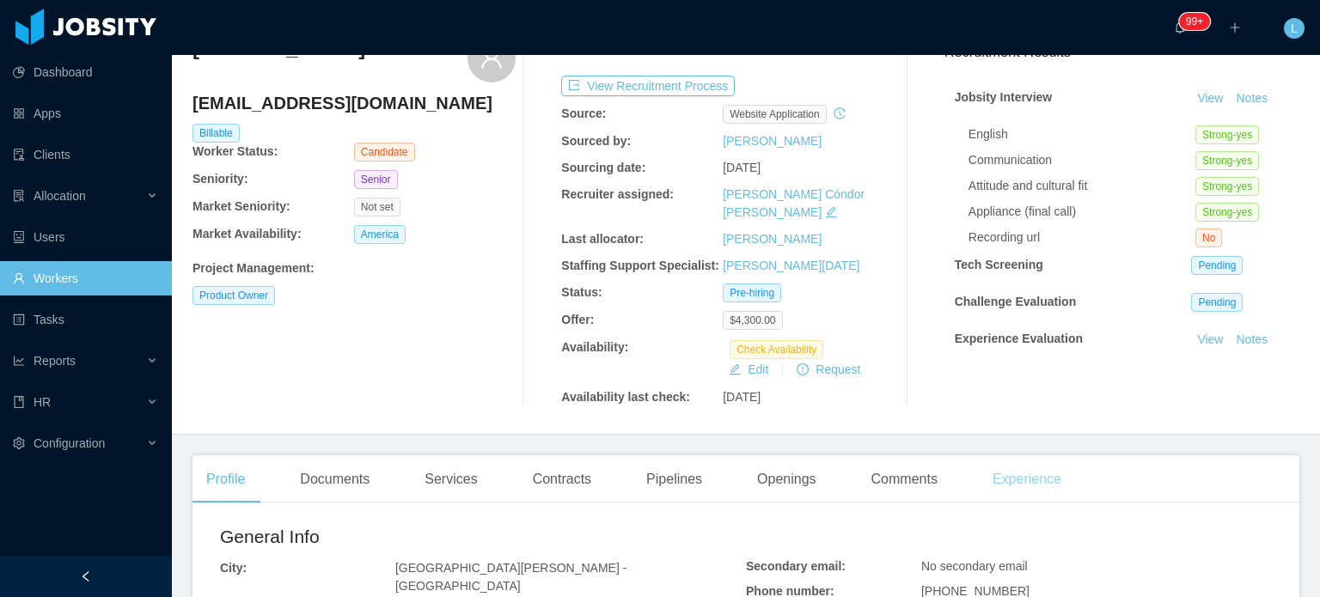
click at [1007, 466] on div "Experience" at bounding box center [1027, 479] width 96 height 48
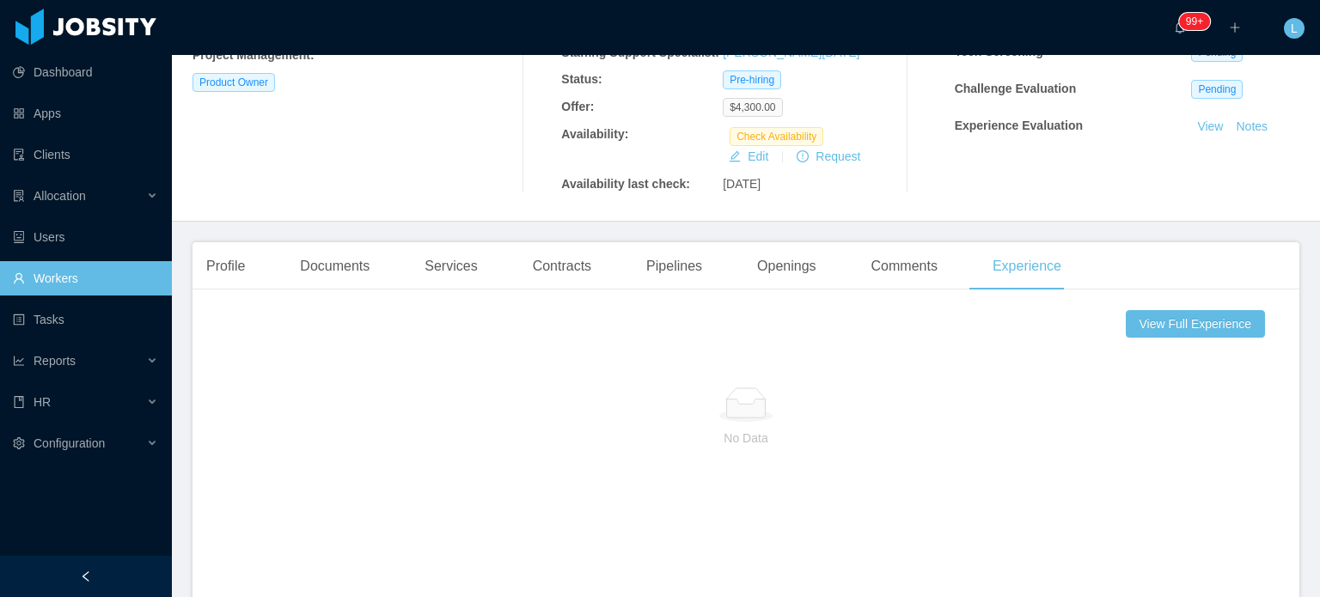
scroll to position [86, 0]
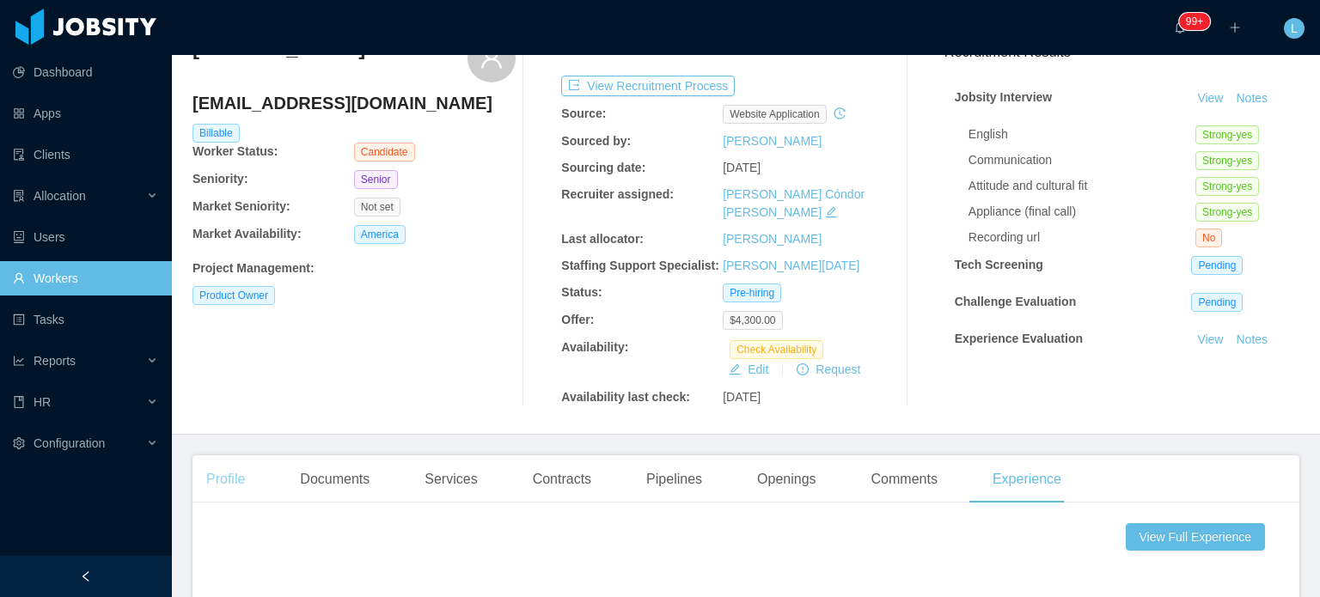
click at [229, 464] on div "Profile" at bounding box center [225, 479] width 66 height 48
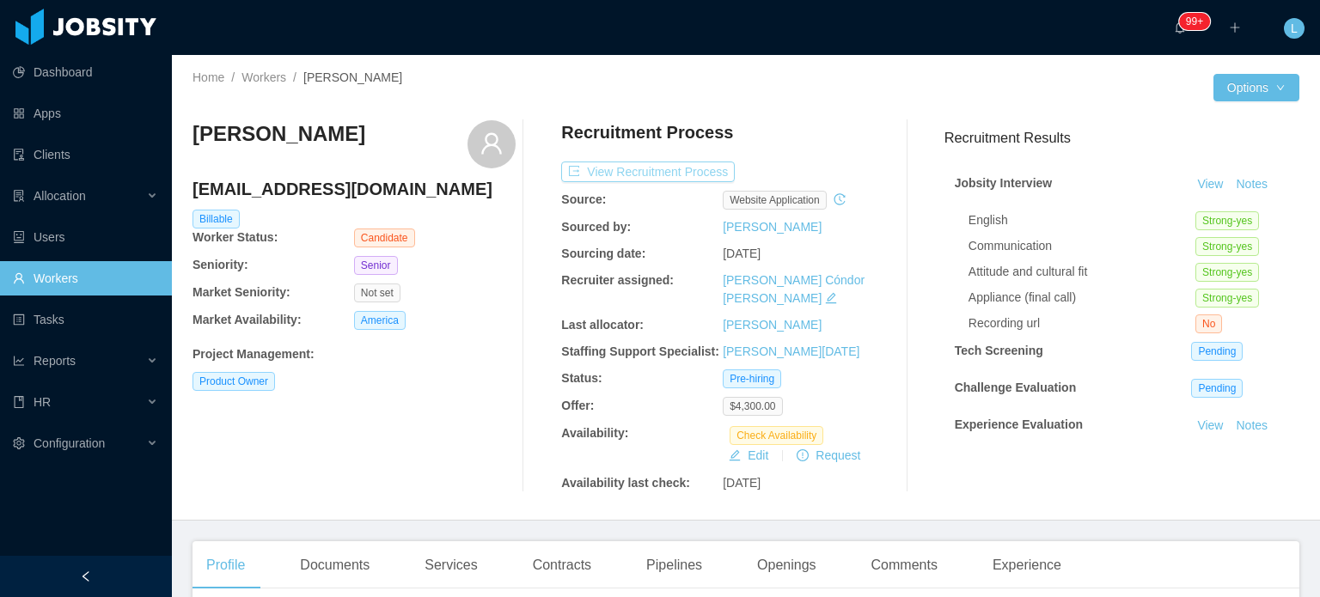
click at [694, 171] on button "View Recruitment Process" at bounding box center [648, 172] width 174 height 21
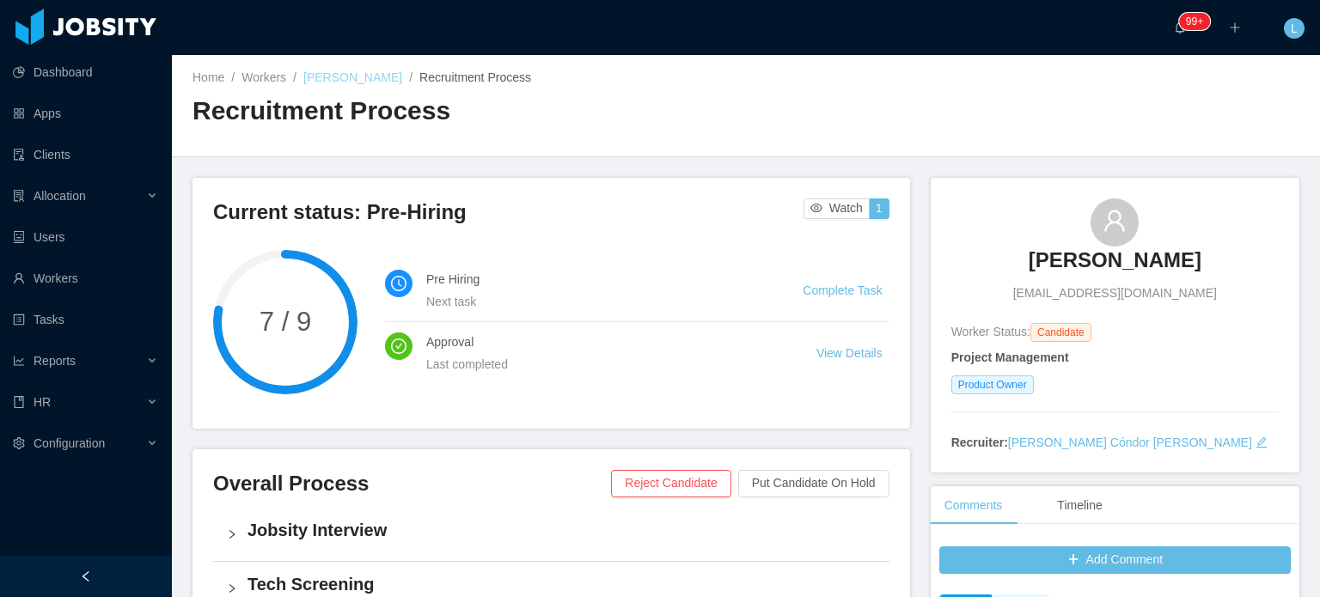
click at [356, 70] on link "[PERSON_NAME]" at bounding box center [352, 77] width 99 height 14
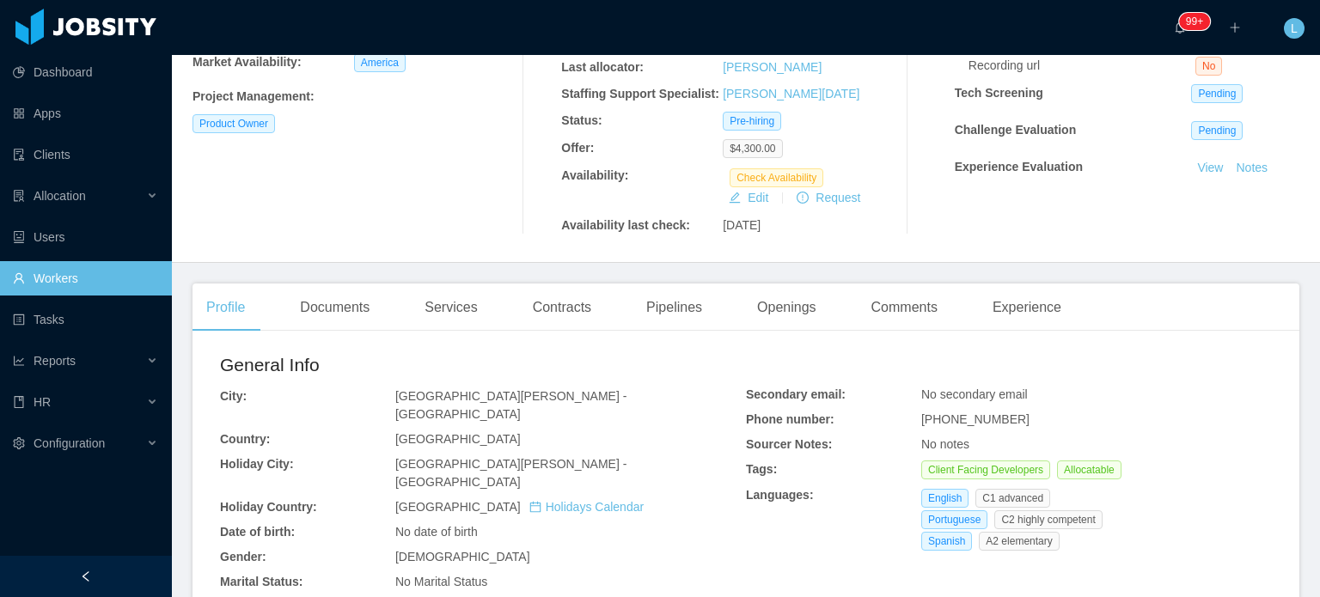
click at [326, 291] on div "Documents" at bounding box center [334, 308] width 97 height 48
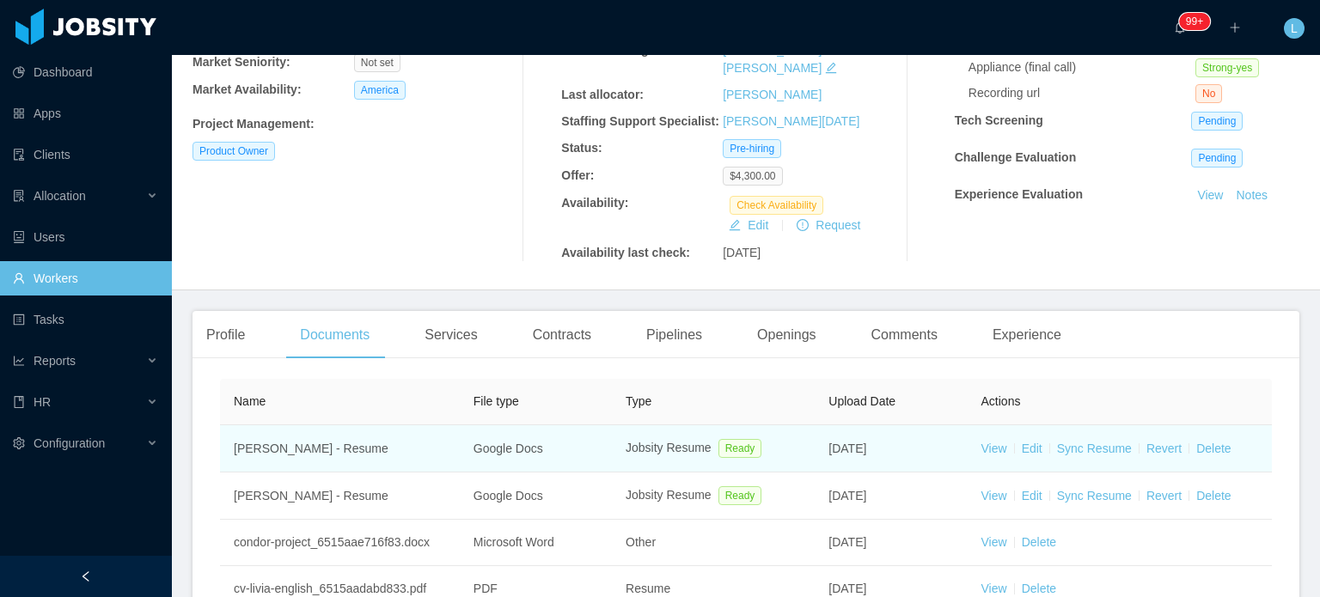
scroll to position [258, 0]
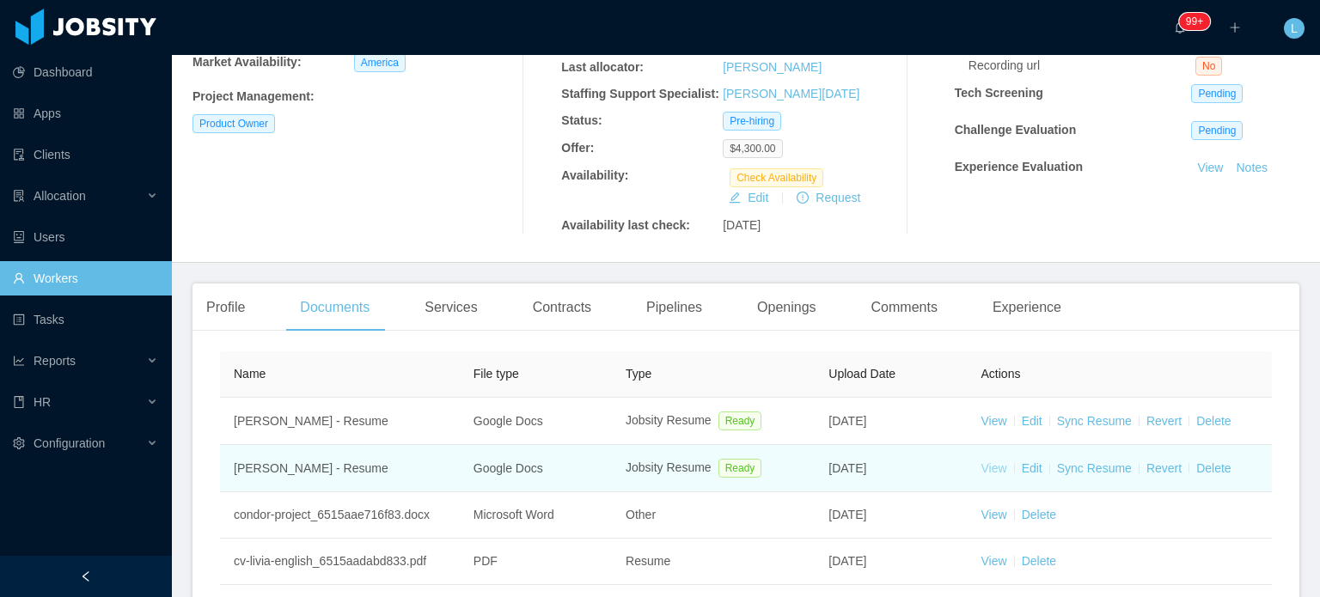
click at [986, 461] on link "View" at bounding box center [994, 468] width 26 height 14
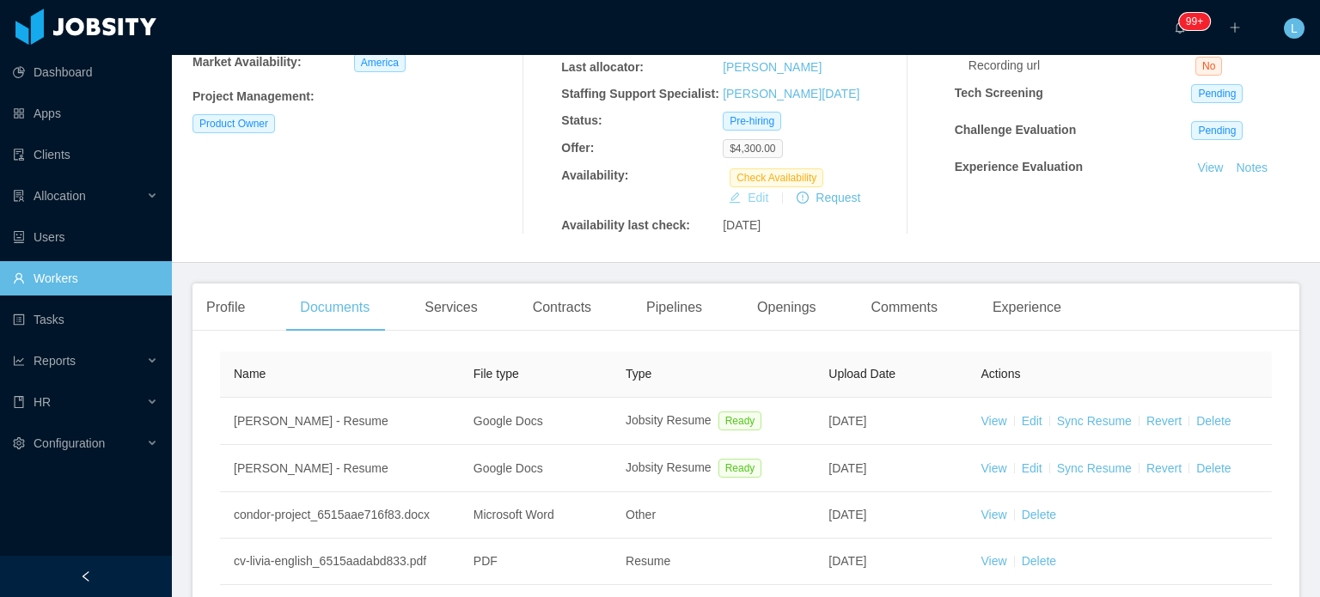
click at [758, 187] on button "Edit" at bounding box center [748, 197] width 53 height 21
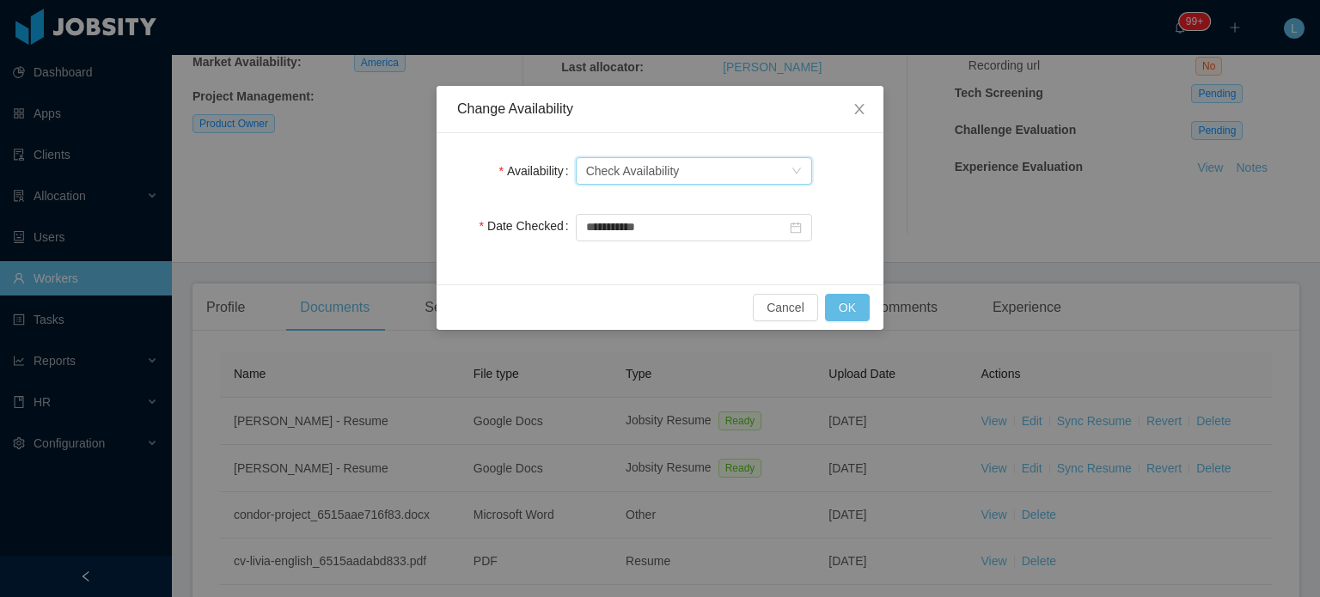
click at [678, 171] on div "Select one Check Availability" at bounding box center [688, 171] width 204 height 26
click at [619, 212] on li "Available" at bounding box center [693, 204] width 236 height 27
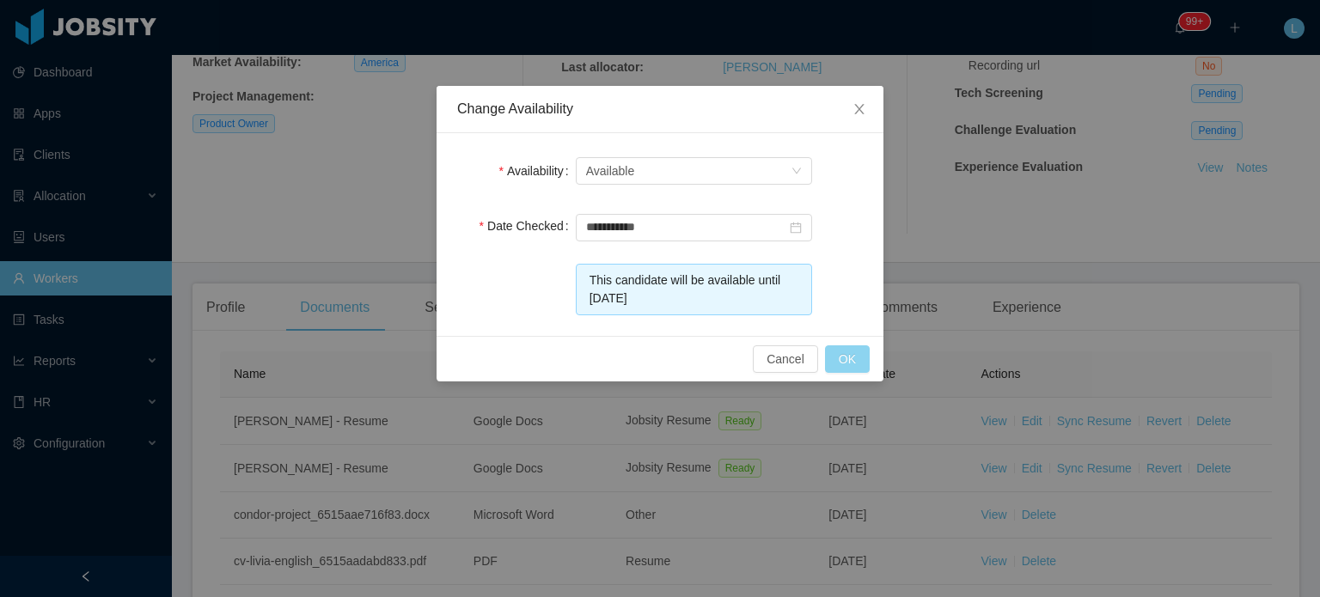
click at [843, 361] on button "OK" at bounding box center [847, 358] width 45 height 27
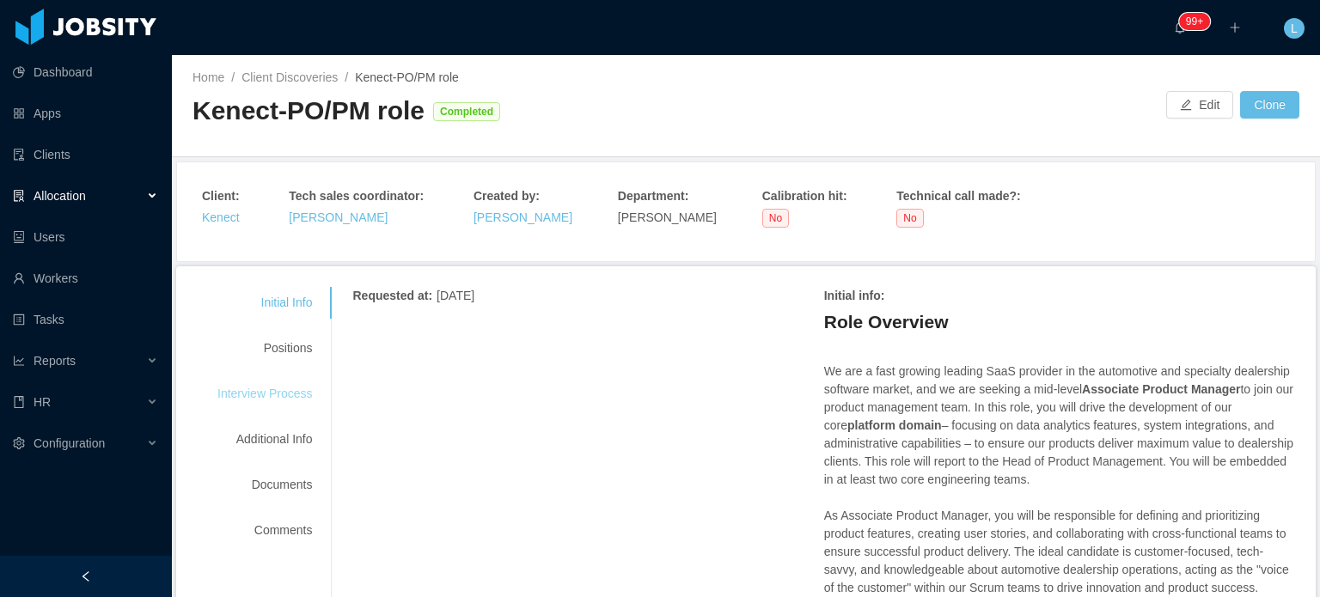
click at [275, 381] on div "Interview Process" at bounding box center [265, 394] width 136 height 32
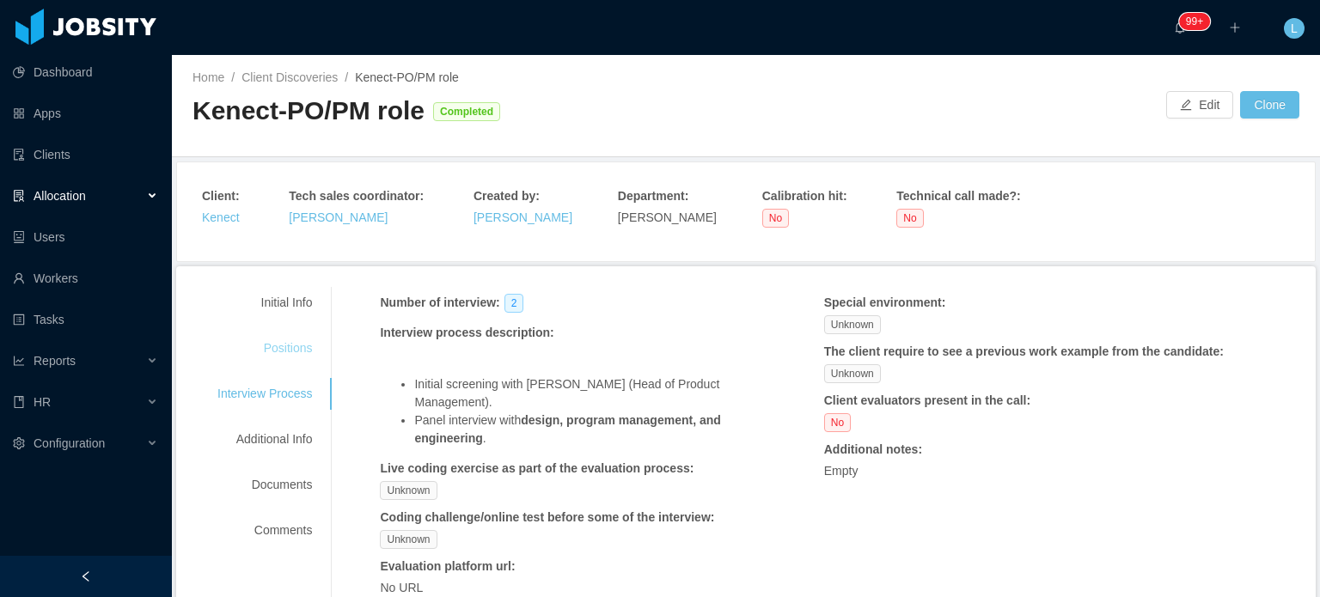
click at [286, 349] on div "Positions" at bounding box center [265, 349] width 136 height 32
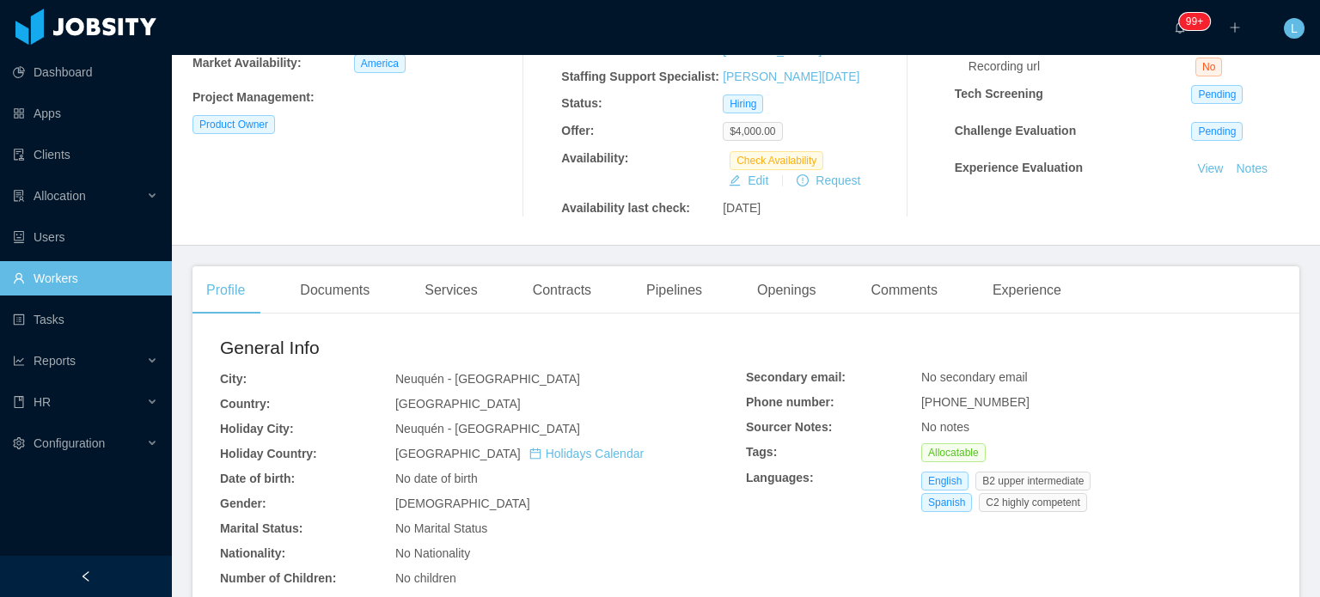
scroll to position [258, 0]
click at [1019, 293] on div "Experience" at bounding box center [1027, 289] width 96 height 48
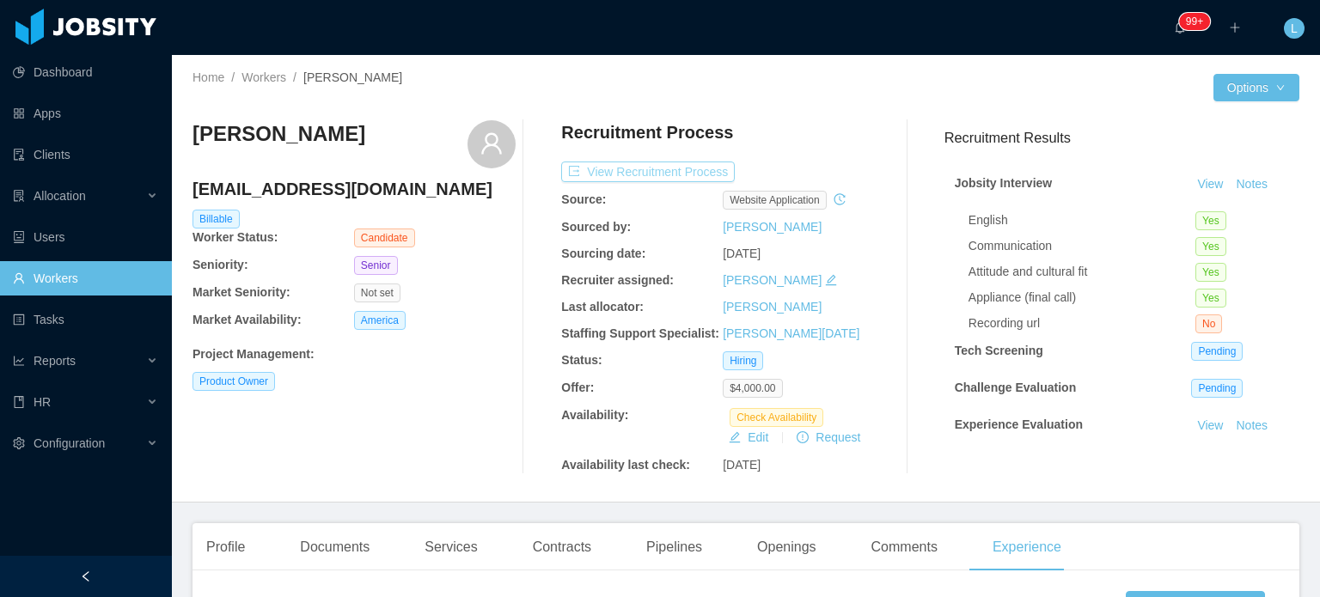
click at [706, 164] on button "View Recruitment Process" at bounding box center [648, 172] width 174 height 21
